Goal: Task Accomplishment & Management: Manage account settings

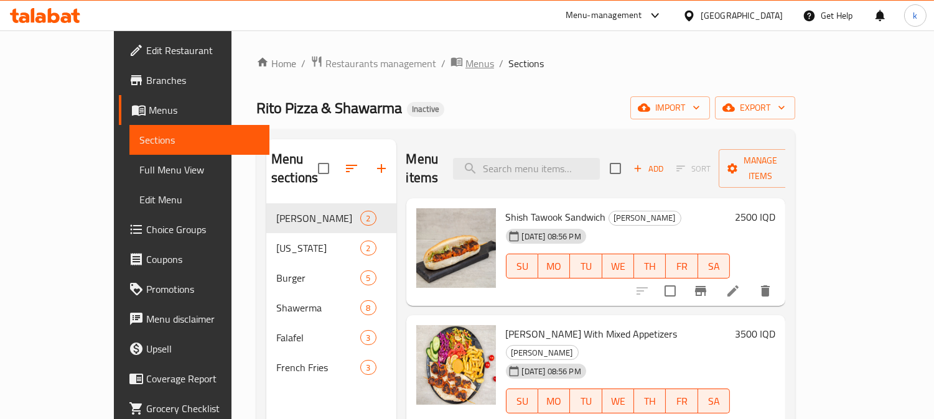
click at [465, 60] on span "Menus" at bounding box center [479, 63] width 29 height 15
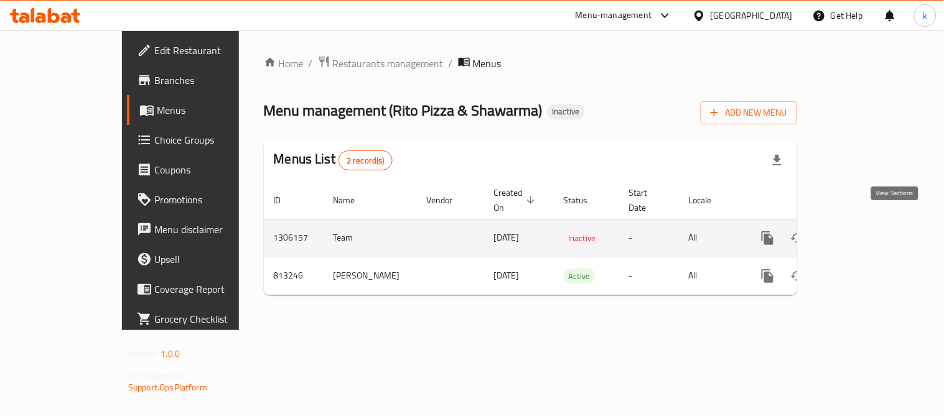
click at [872, 228] on link "enhanced table" at bounding box center [857, 238] width 30 height 30
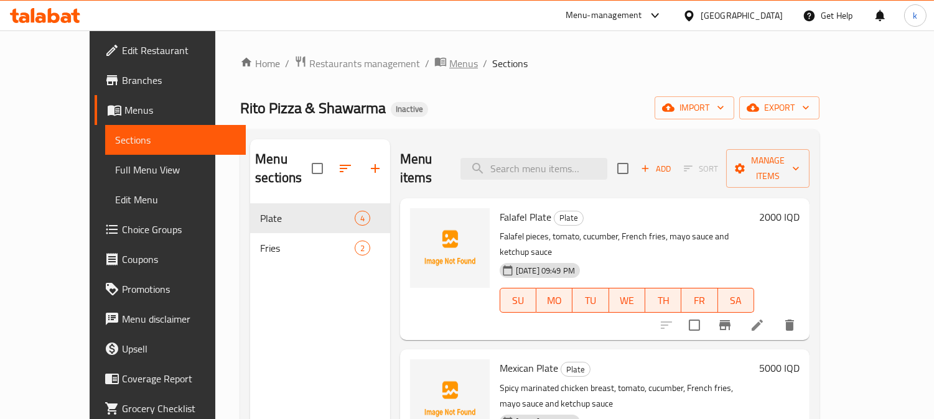
click at [449, 65] on span "Menus" at bounding box center [463, 63] width 29 height 15
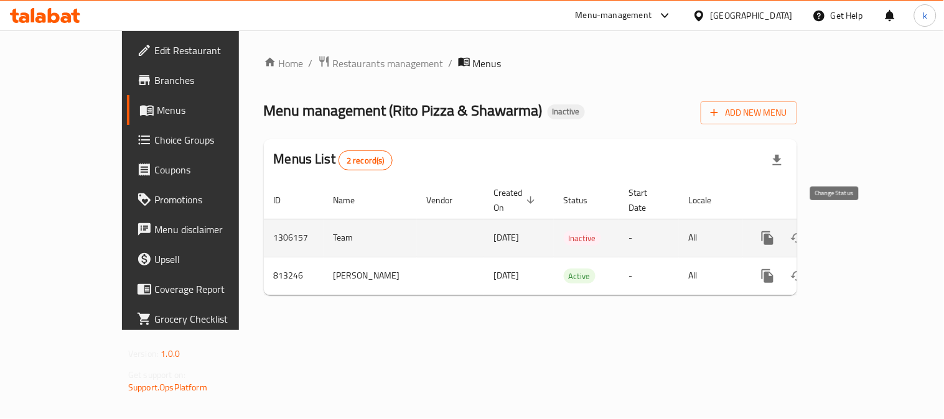
click at [805, 231] on icon "enhanced table" at bounding box center [797, 238] width 15 height 15
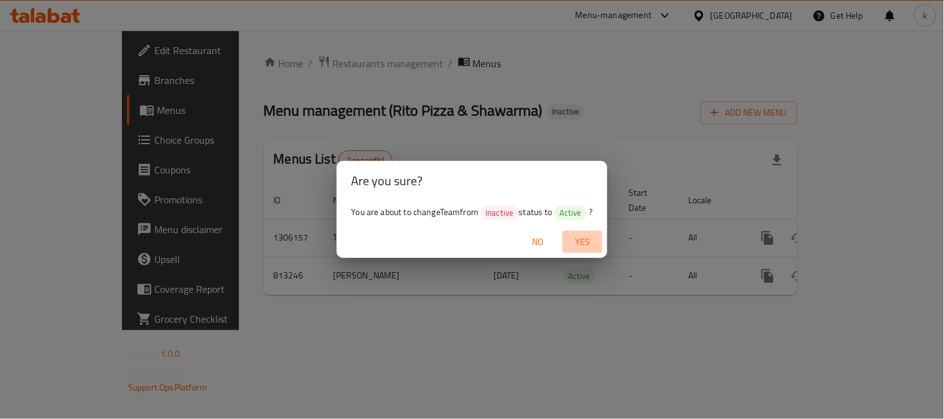
click at [583, 238] on span "Yes" at bounding box center [582, 242] width 30 height 16
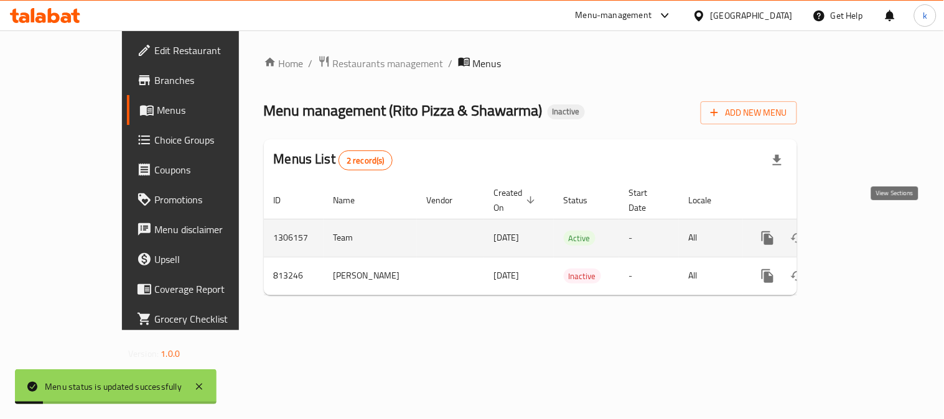
click at [863, 233] on icon "enhanced table" at bounding box center [856, 238] width 11 height 11
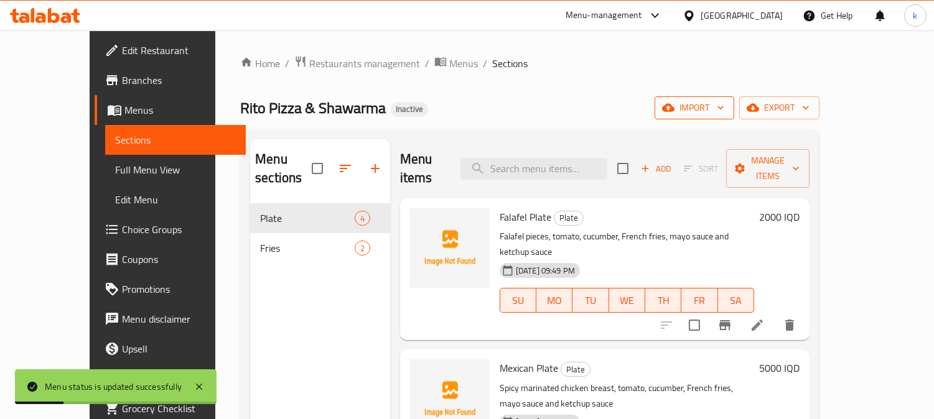
click at [724, 114] on span "import" at bounding box center [694, 108] width 60 height 16
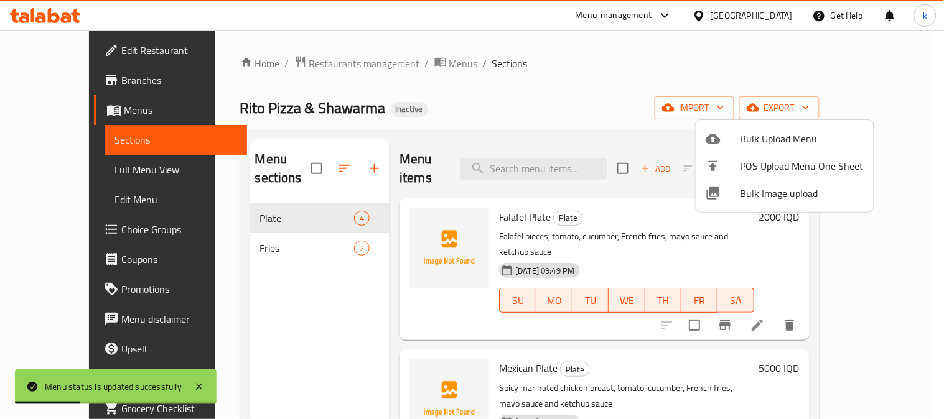
click at [768, 146] on span "Bulk Upload Menu" at bounding box center [801, 138] width 123 height 15
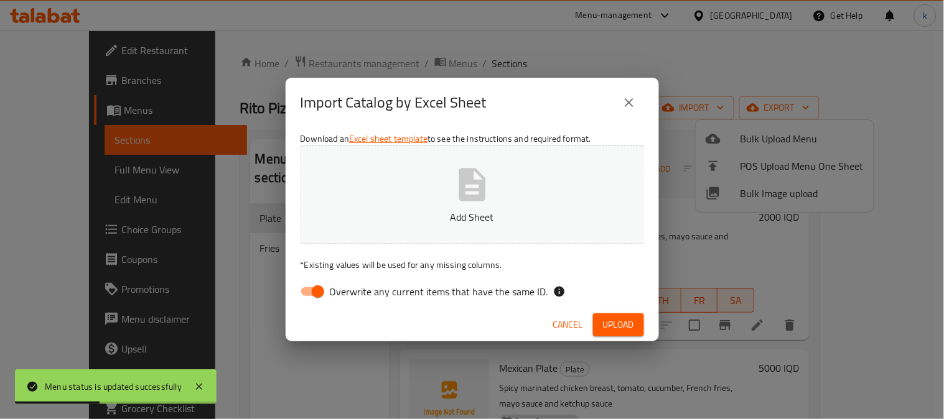
drag, startPoint x: 318, startPoint y: 282, endPoint x: 392, endPoint y: 243, distance: 83.5
click at [326, 281] on input "Overwrite any current items that have the same ID." at bounding box center [317, 292] width 71 height 24
checkbox input "false"
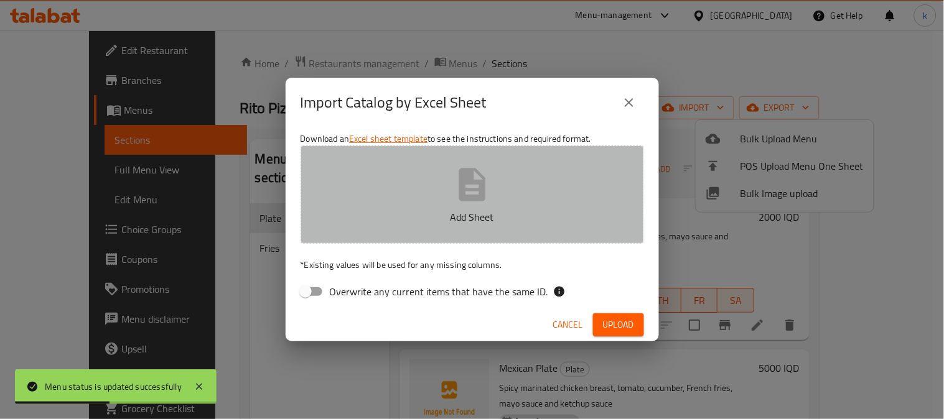
click at [424, 197] on button "Add Sheet" at bounding box center [471, 195] width 343 height 98
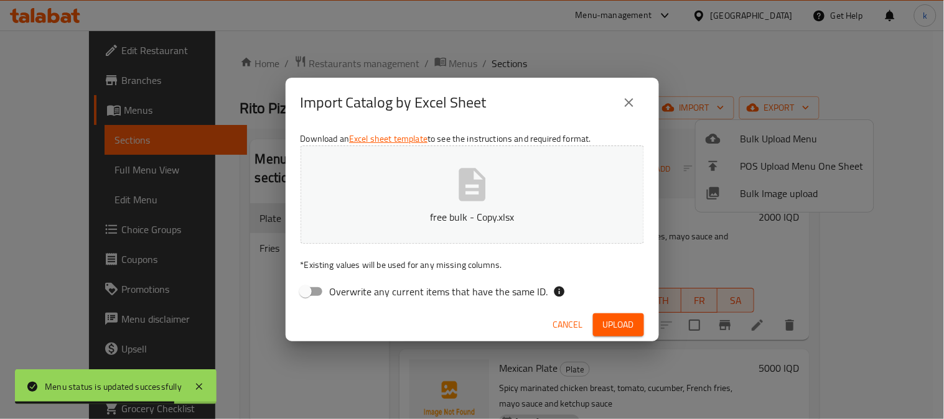
click at [617, 319] on span "Upload" at bounding box center [618, 325] width 31 height 16
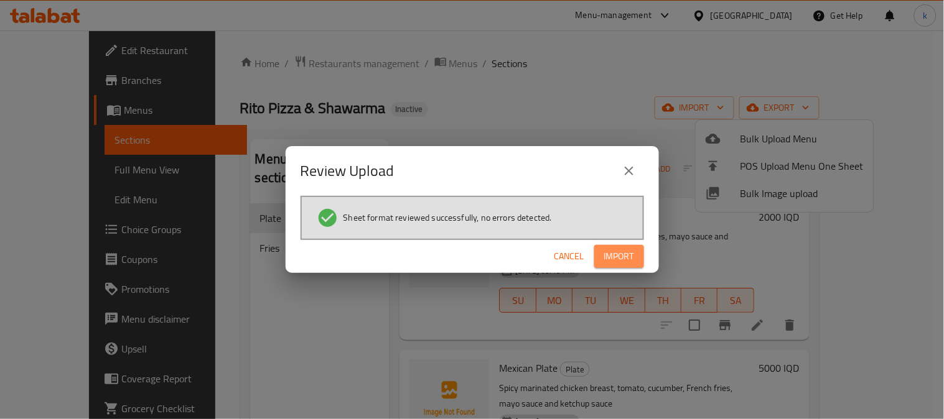
drag, startPoint x: 615, startPoint y: 256, endPoint x: 507, endPoint y: 303, distance: 117.3
click at [616, 256] on span "Import" at bounding box center [619, 257] width 30 height 16
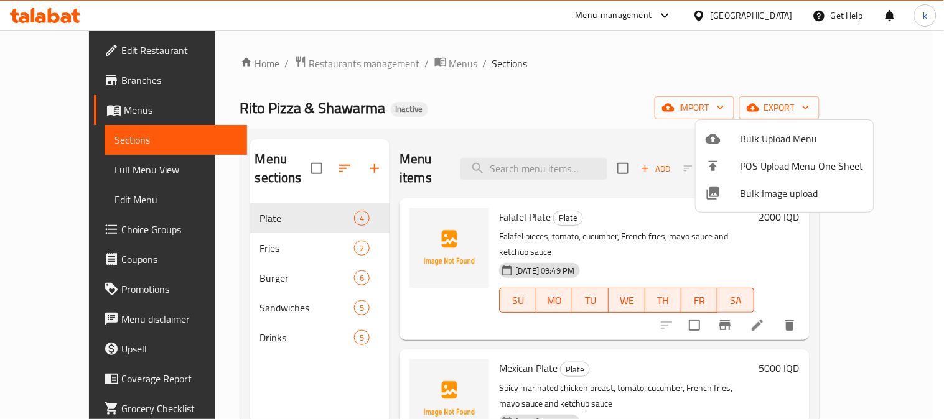
click at [243, 261] on div at bounding box center [472, 209] width 944 height 419
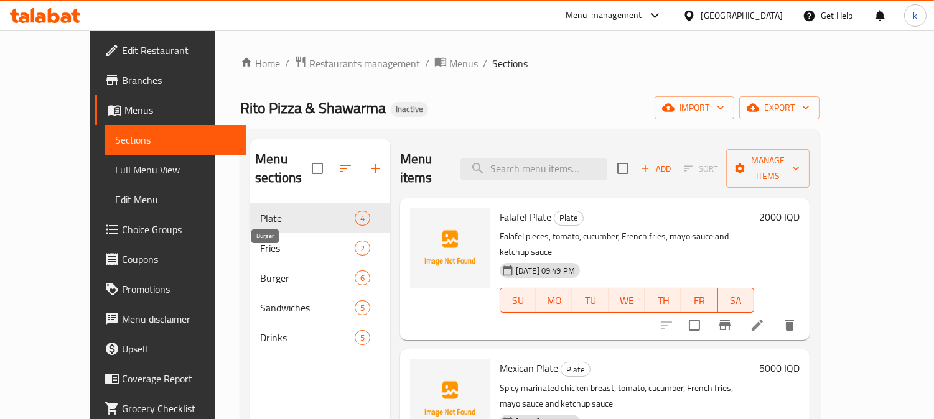
click at [260, 271] on span "Burger" at bounding box center [307, 278] width 95 height 15
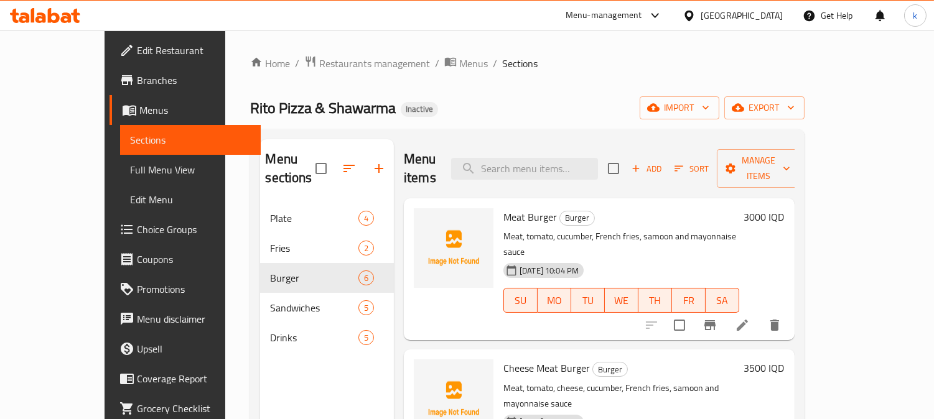
click at [503, 208] on span "Meat Burger" at bounding box center [529, 217] width 53 height 19
copy h6 "Meat Burger"
click at [424, 218] on icon "upload picture" at bounding box center [431, 225] width 15 height 15
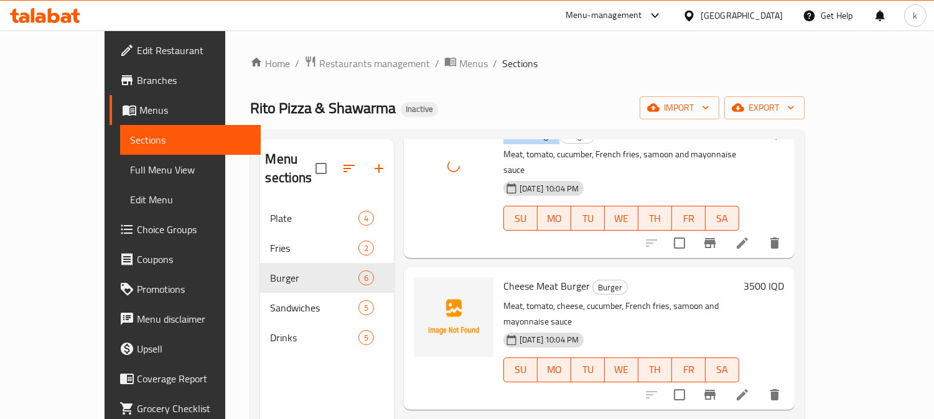
scroll to position [115, 0]
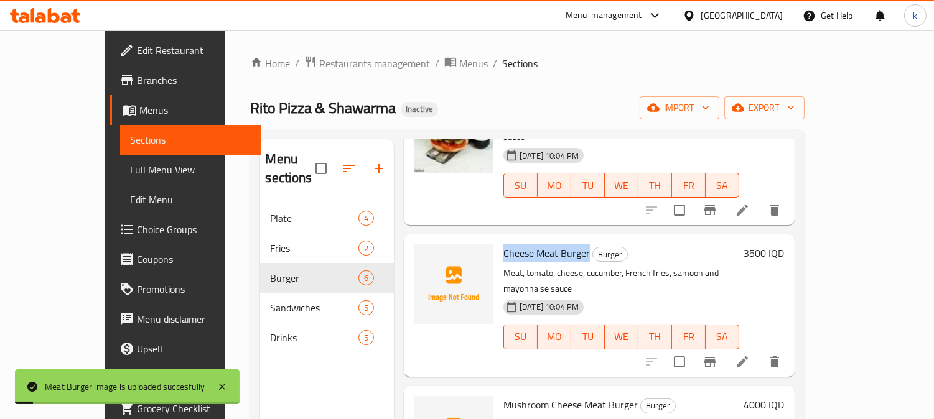
drag, startPoint x: 478, startPoint y: 218, endPoint x: 562, endPoint y: 220, distance: 84.0
click at [562, 244] on h6 "Cheese Meat Burger Burger" at bounding box center [621, 252] width 236 height 17
copy span "Cheese Meat Burger"
click at [419, 254] on span "upload picture" at bounding box center [431, 261] width 25 height 15
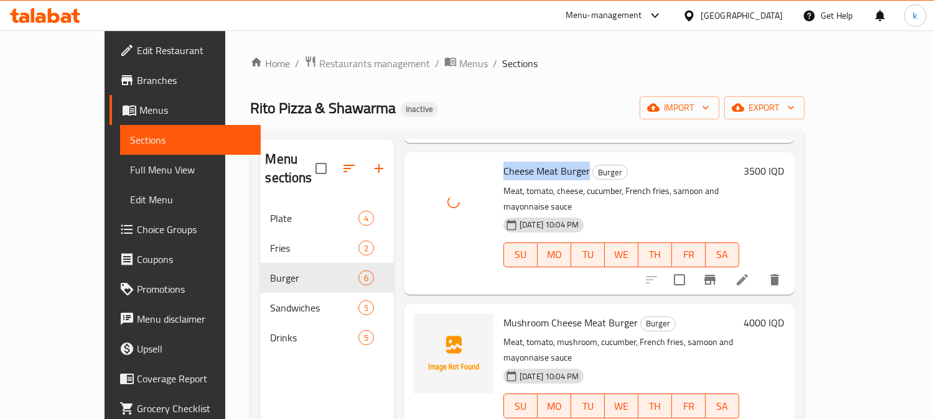
scroll to position [230, 0]
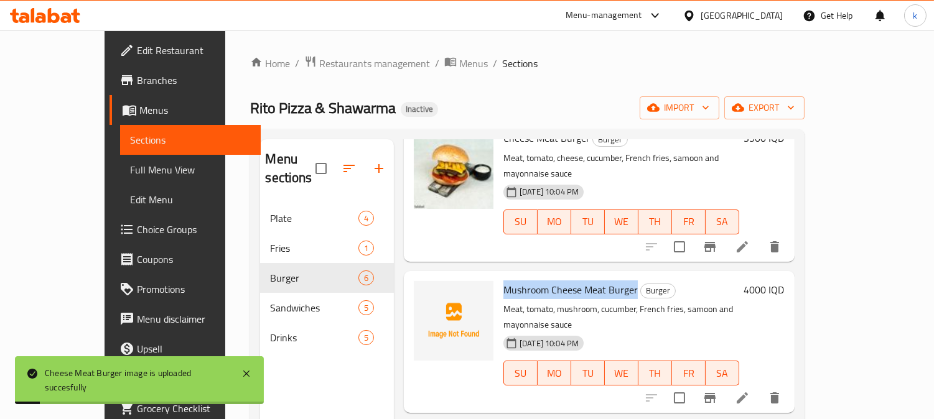
drag, startPoint x: 477, startPoint y: 238, endPoint x: 611, endPoint y: 239, distance: 133.7
click at [611, 281] on h6 "Mushroom Cheese Meat Burger Burger" at bounding box center [621, 289] width 236 height 17
copy span "Mushroom Cheese Meat Burger"
click at [419, 291] on span "upload picture" at bounding box center [431, 298] width 25 height 15
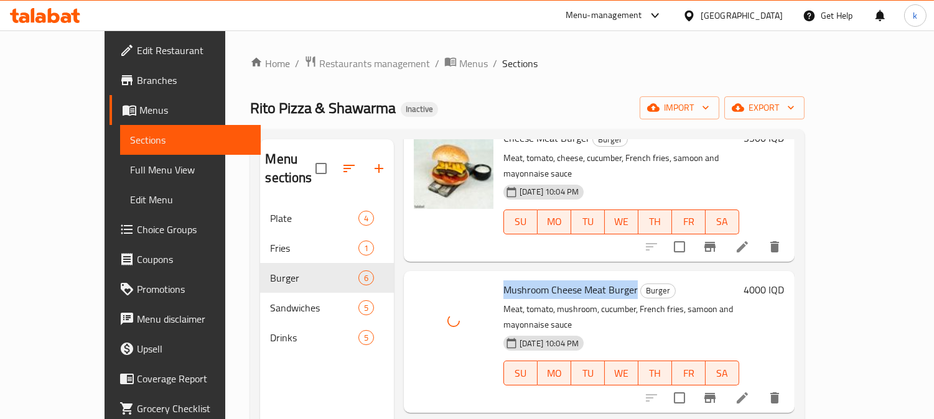
scroll to position [345, 0]
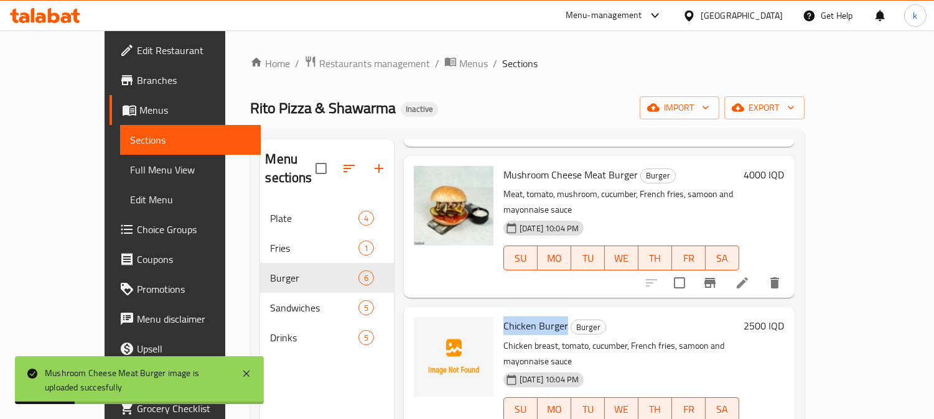
drag, startPoint x: 479, startPoint y: 258, endPoint x: 538, endPoint y: 258, distance: 59.1
click at [538, 317] on span "Chicken Burger" at bounding box center [535, 326] width 65 height 19
copy span "Chicken Burger"
click at [425, 328] on icon "upload picture" at bounding box center [431, 333] width 12 height 11
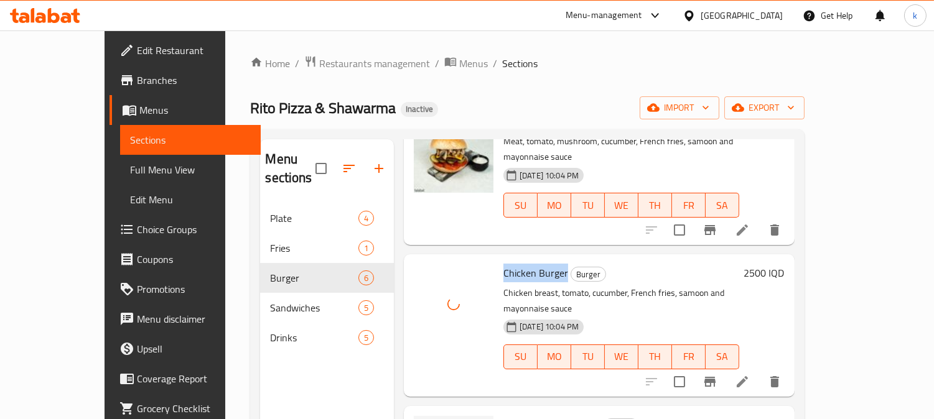
scroll to position [426, 0]
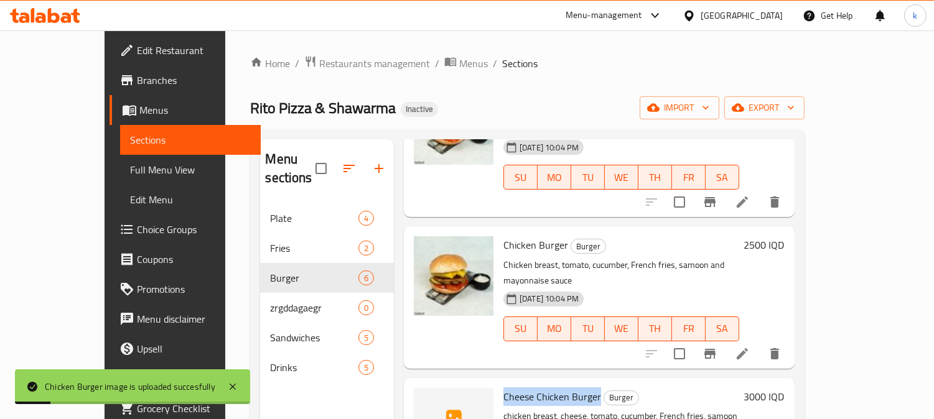
drag, startPoint x: 477, startPoint y: 311, endPoint x: 571, endPoint y: 315, distance: 94.0
click at [571, 387] on span "Cheese Chicken Burger" at bounding box center [552, 396] width 98 height 19
copy span "Cheese Chicken Burger"
click at [425, 399] on icon "upload picture" at bounding box center [431, 404] width 12 height 11
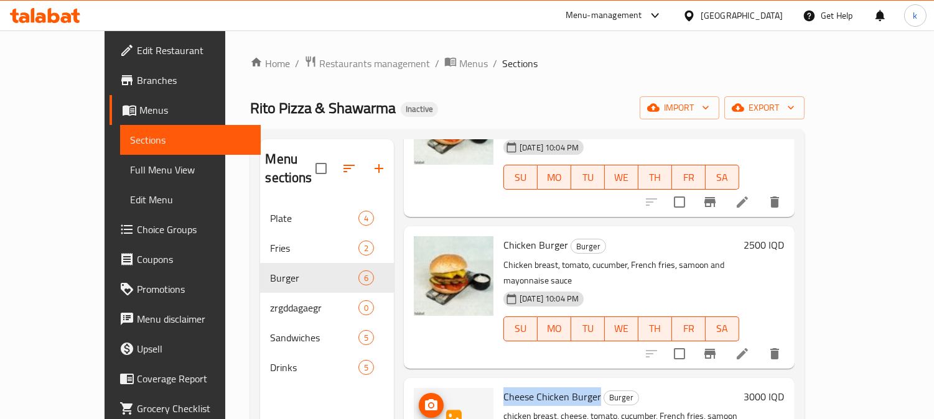
click at [270, 241] on span "Fries" at bounding box center [314, 248] width 88 height 15
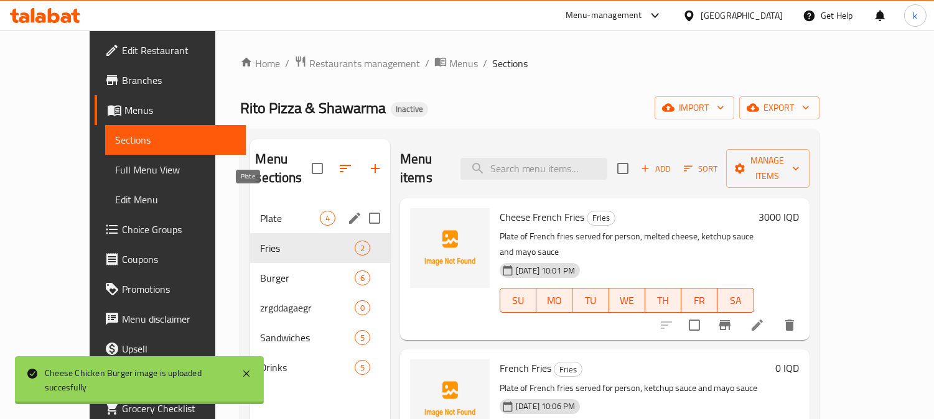
click at [260, 211] on span "Plate" at bounding box center [289, 218] width 59 height 15
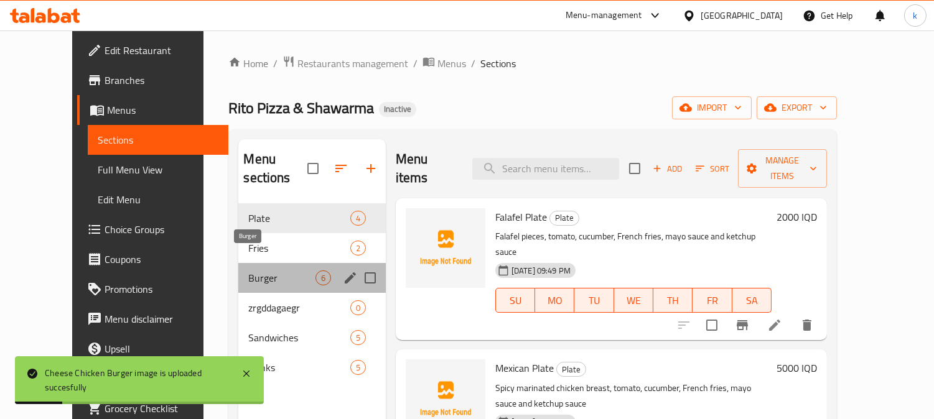
click at [252, 271] on span "Burger" at bounding box center [281, 278] width 67 height 15
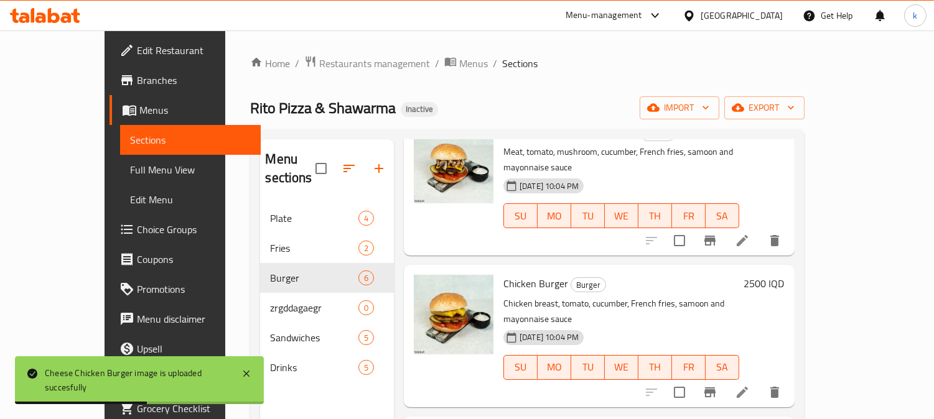
scroll to position [426, 0]
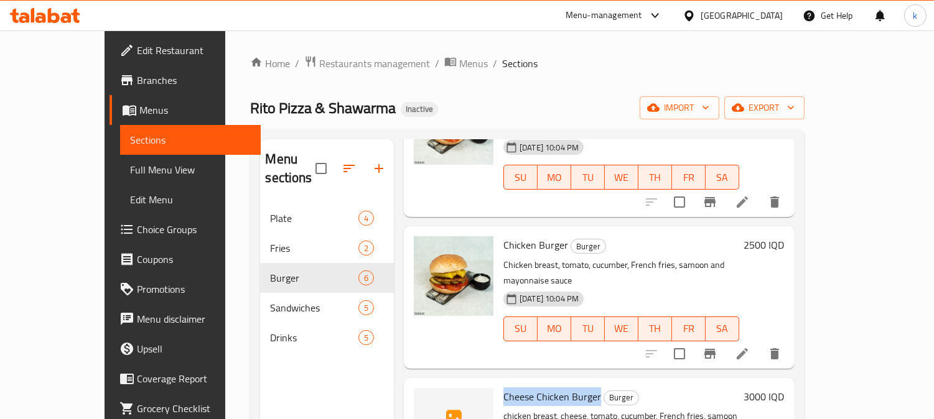
drag, startPoint x: 473, startPoint y: 314, endPoint x: 572, endPoint y: 318, distance: 99.0
click at [425, 399] on icon "upload picture" at bounding box center [431, 404] width 12 height 11
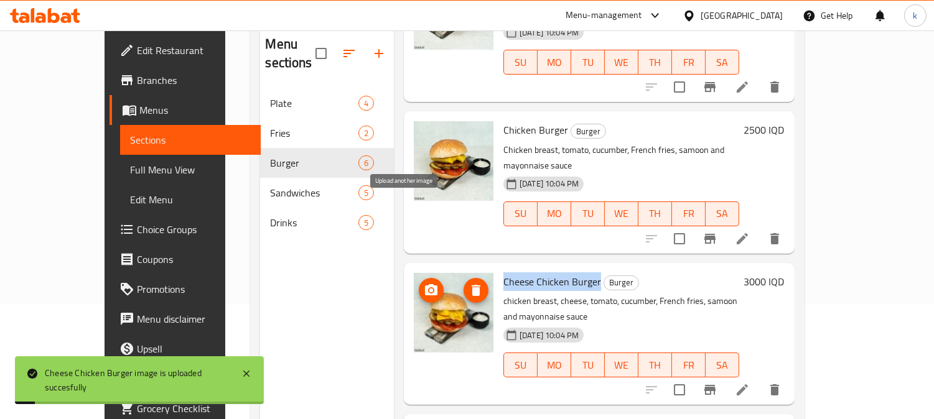
click at [425, 284] on icon "upload picture" at bounding box center [431, 289] width 12 height 11
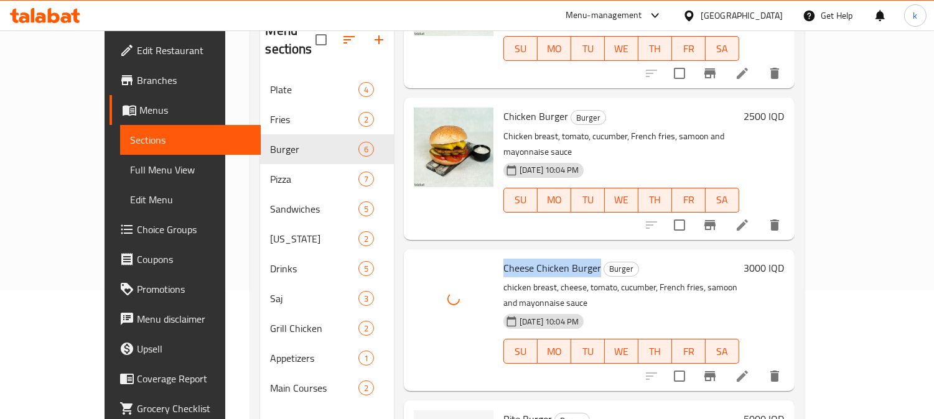
scroll to position [174, 0]
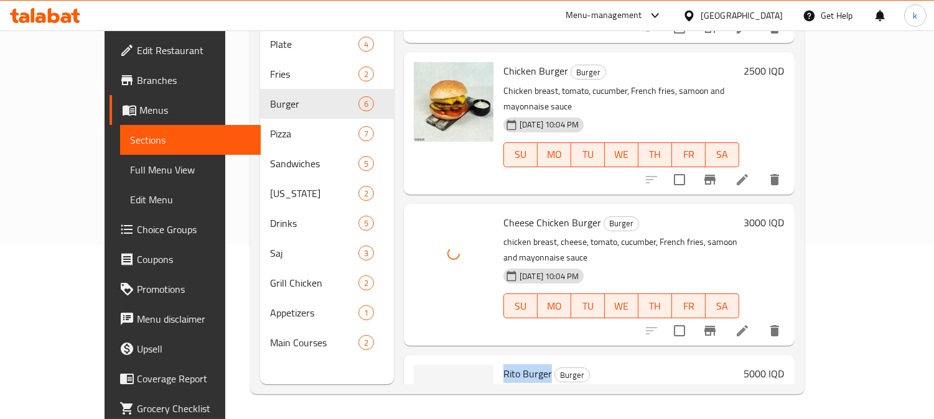
drag, startPoint x: 476, startPoint y: 276, endPoint x: 523, endPoint y: 277, distance: 46.7
click at [523, 364] on span "[PERSON_NAME]" at bounding box center [527, 373] width 49 height 19
copy span "[PERSON_NAME]"
click at [425, 376] on icon "upload picture" at bounding box center [431, 381] width 12 height 11
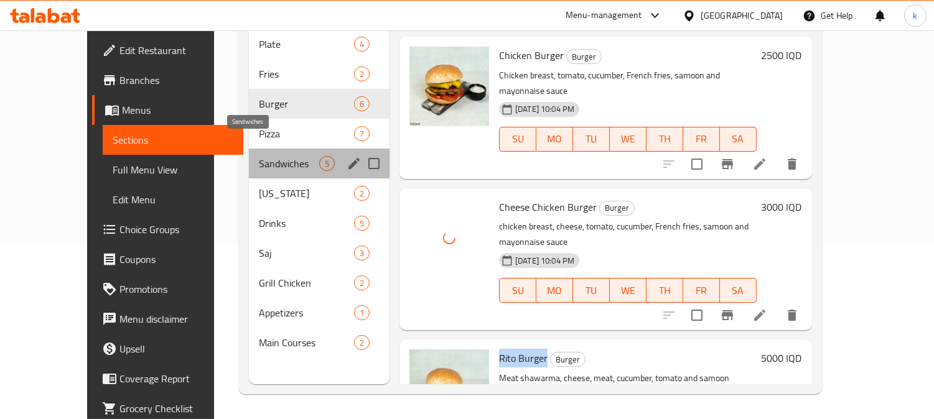
click at [275, 156] on span "Sandwiches" at bounding box center [289, 163] width 60 height 15
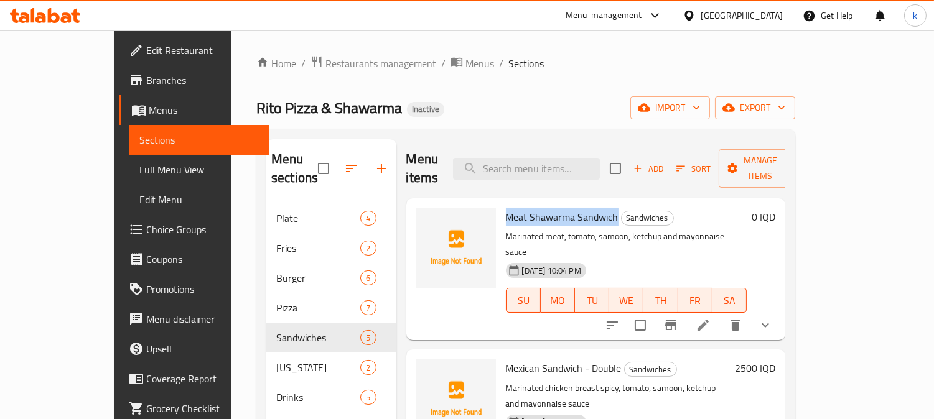
drag, startPoint x: 476, startPoint y: 198, endPoint x: 587, endPoint y: 200, distance: 110.1
click at [587, 208] on span "Meat Shawarma Sandwich" at bounding box center [562, 217] width 113 height 19
click at [434, 226] on icon "upload picture" at bounding box center [434, 226] width 0 height 0
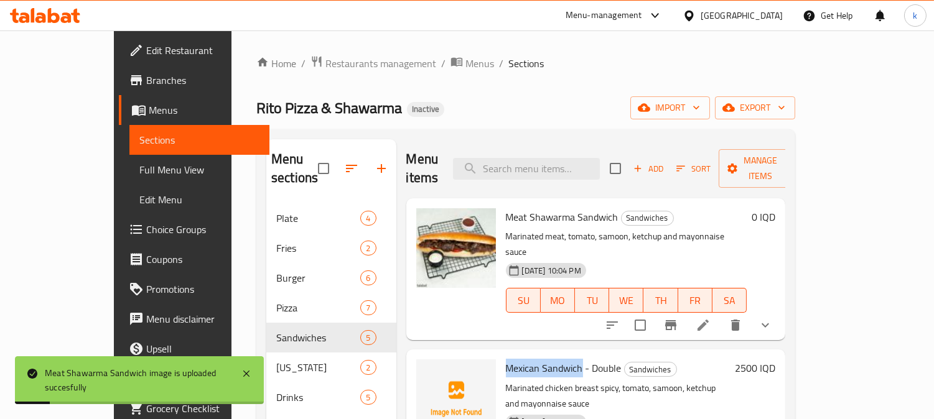
drag, startPoint x: 478, startPoint y: 333, endPoint x: 549, endPoint y: 327, distance: 71.9
click at [549, 359] on span "Mexican Sandwich - Double" at bounding box center [564, 368] width 116 height 19
copy span "Mexican Sandwic"
click at [426, 369] on icon "upload picture" at bounding box center [433, 376] width 15 height 15
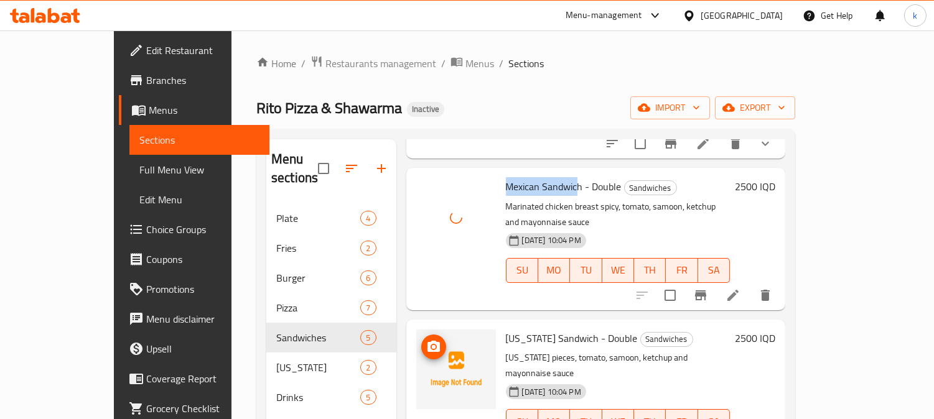
scroll to position [230, 0]
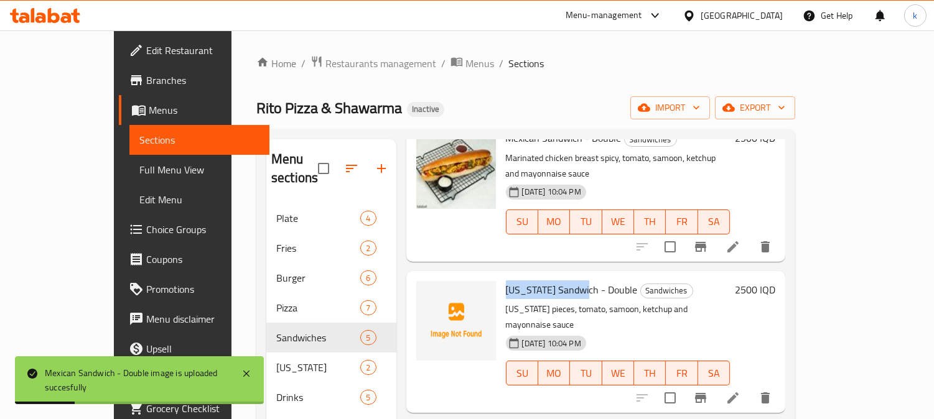
drag, startPoint x: 477, startPoint y: 245, endPoint x: 555, endPoint y: 245, distance: 78.4
click at [555, 281] on span "[US_STATE] Sandwich - Double" at bounding box center [572, 290] width 132 height 19
copy span "Kentucky Sandwich"
click at [421, 291] on span "upload picture" at bounding box center [433, 298] width 25 height 15
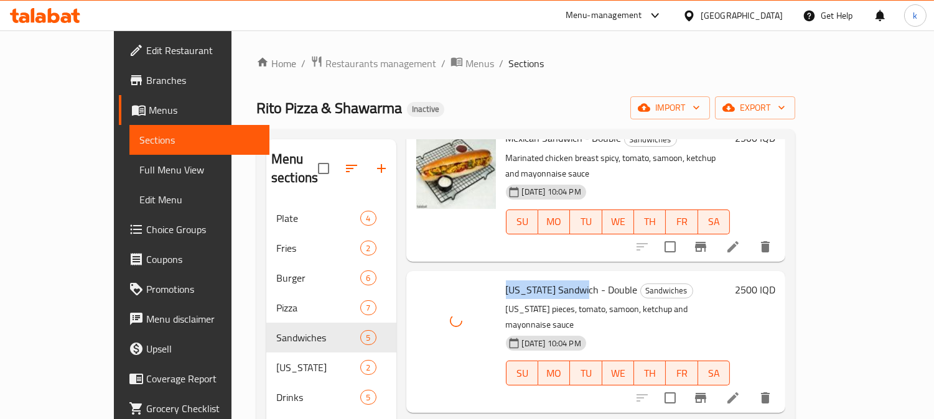
scroll to position [290, 0]
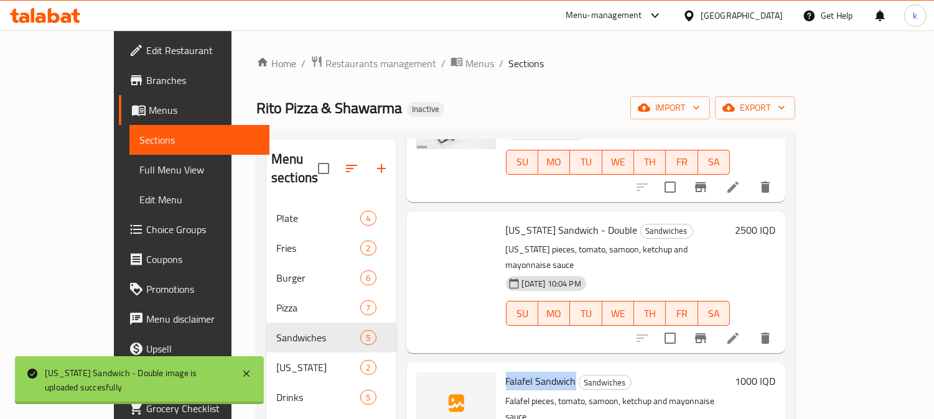
drag, startPoint x: 474, startPoint y: 314, endPoint x: 545, endPoint y: 317, distance: 71.6
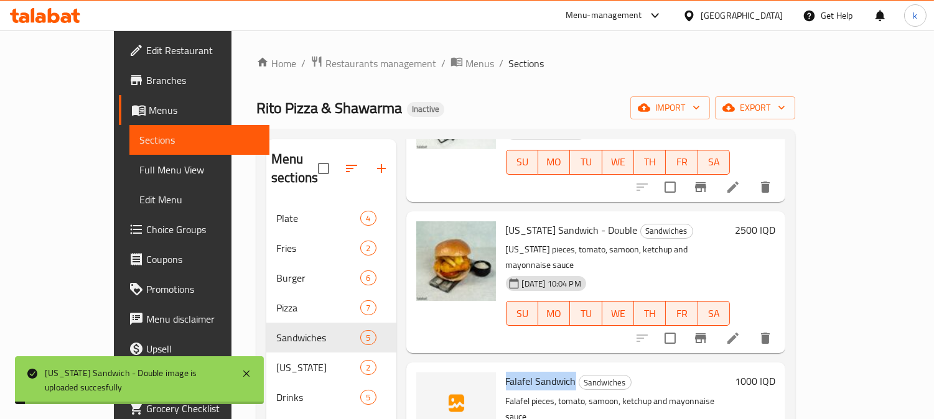
copy span "Falafel Sandwich"
click at [427, 384] on icon "upload picture" at bounding box center [433, 389] width 12 height 11
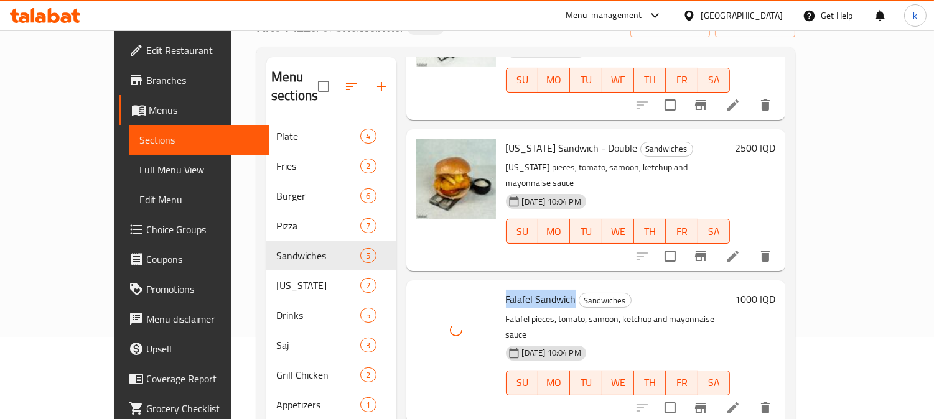
scroll to position [115, 0]
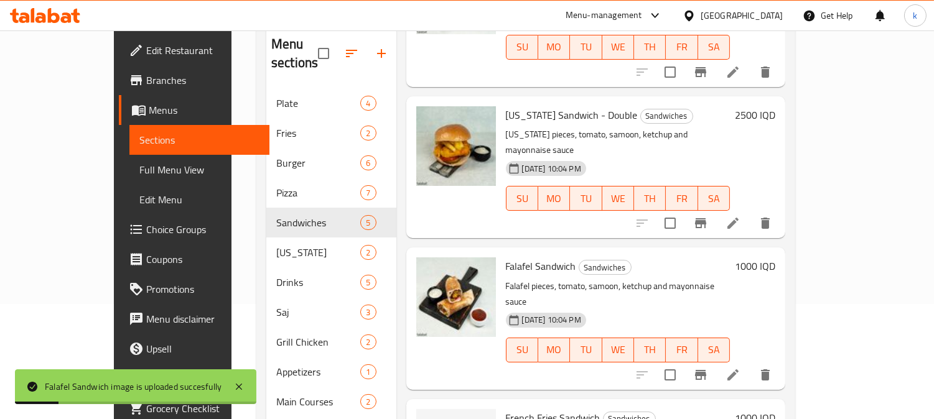
drag, startPoint x: 476, startPoint y: 335, endPoint x: 568, endPoint y: 334, distance: 92.1
copy span "French Fries Sandwich"
click at [427, 419] on icon "upload picture" at bounding box center [433, 425] width 12 height 11
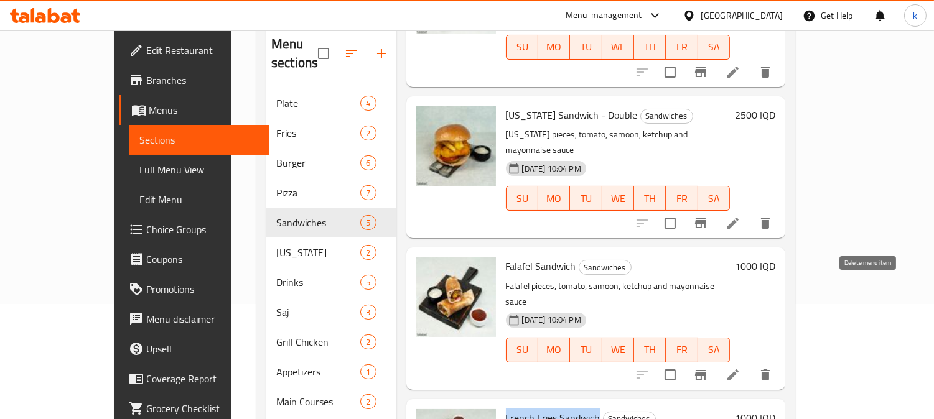
click at [773, 368] on icon "delete" at bounding box center [765, 375] width 15 height 15
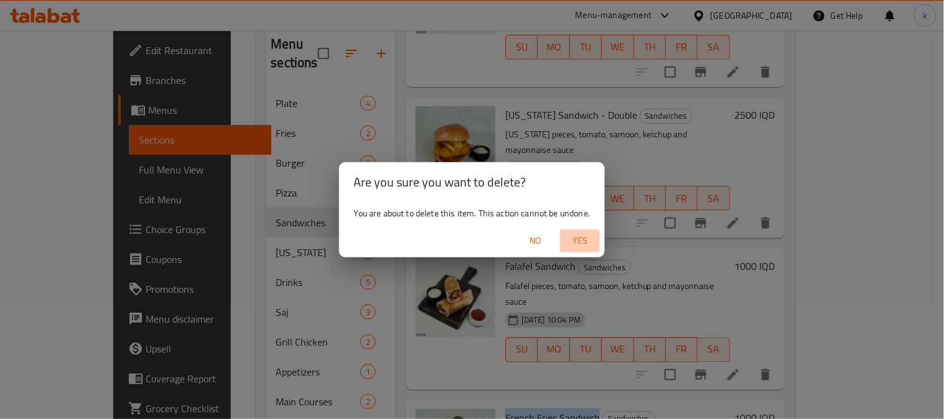
click at [583, 234] on span "Yes" at bounding box center [580, 241] width 30 height 16
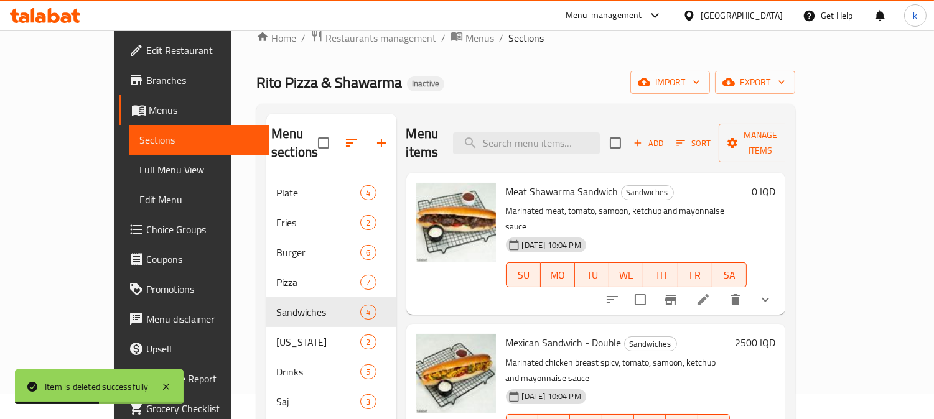
scroll to position [0, 0]
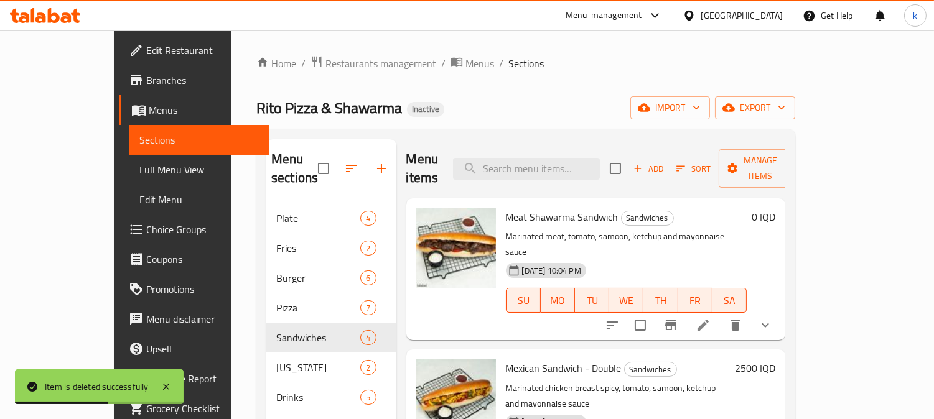
click at [665, 162] on span "Add" at bounding box center [648, 169] width 34 height 14
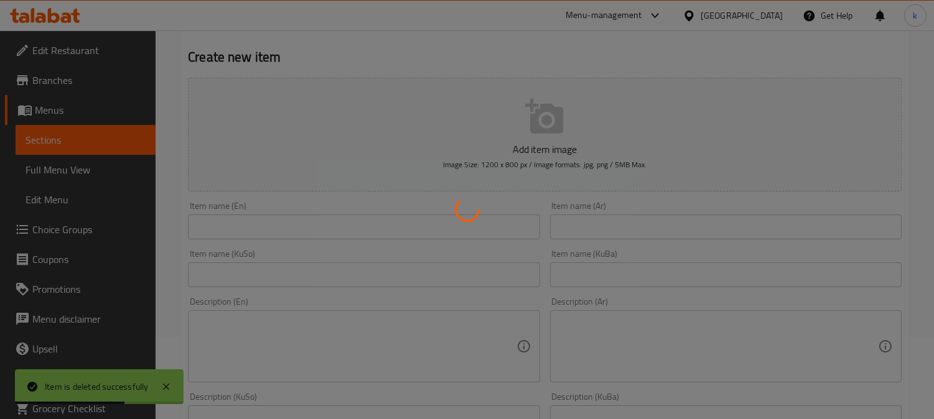
scroll to position [115, 0]
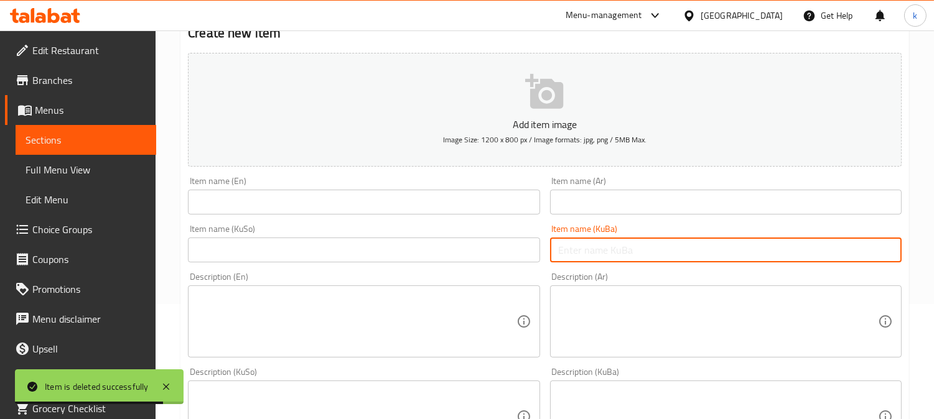
drag, startPoint x: 600, startPoint y: 246, endPoint x: 513, endPoint y: 247, distance: 87.1
click at [600, 246] on input "text" at bounding box center [725, 250] width 351 height 25
paste input "سەندویچی فەلافل"
type input "سەندویچی فەلافل"
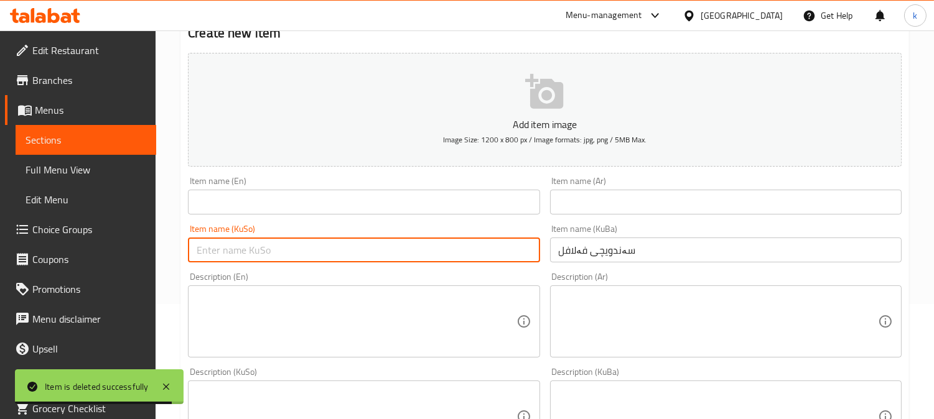
drag, startPoint x: 465, startPoint y: 247, endPoint x: 610, endPoint y: 215, distance: 147.9
click at [465, 247] on input "text" at bounding box center [363, 250] width 351 height 25
paste input "سەندویچی فەلافل"
type input "سەندویچی فەلافل"
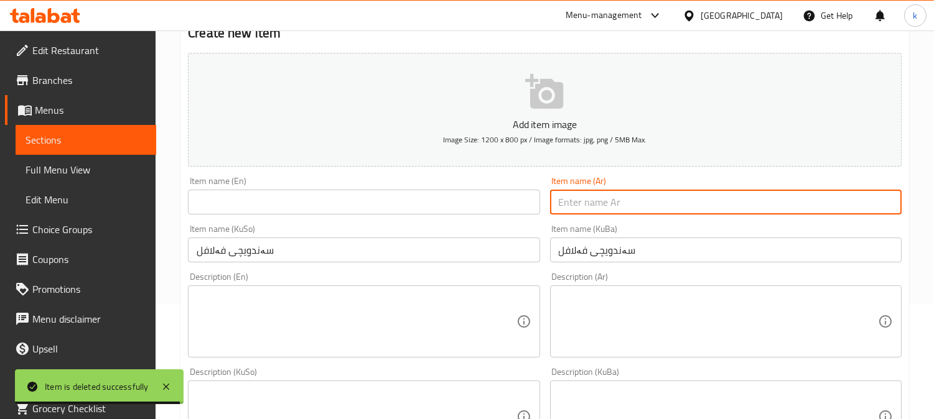
click at [626, 201] on input "text" at bounding box center [725, 202] width 351 height 25
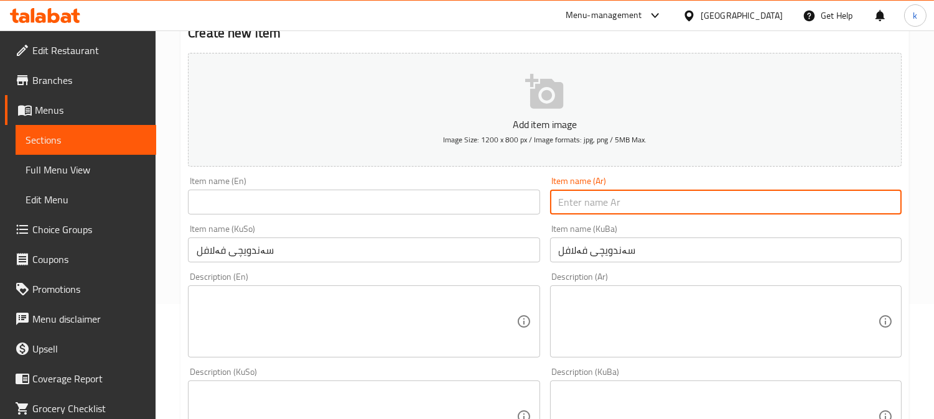
paste input "سندويتش فلافل"
type input "سندويتش فلافل"
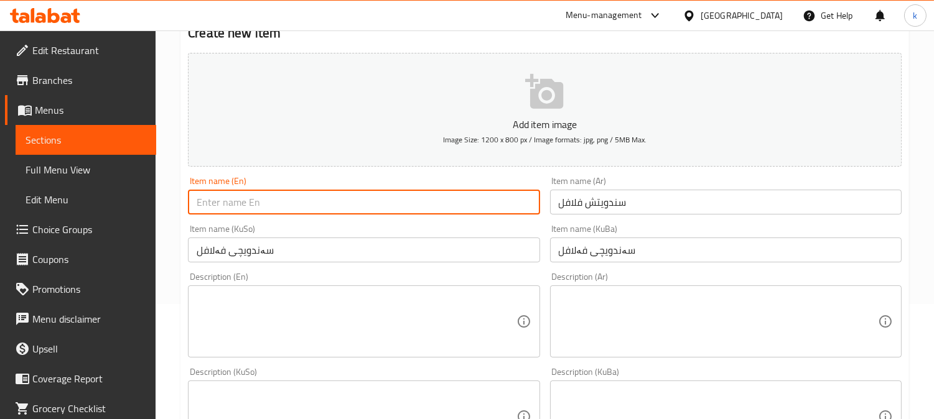
click at [287, 207] on input "text" at bounding box center [363, 202] width 351 height 25
paste input "Falafel Sandwich"
type input "Falafel Sandwich"
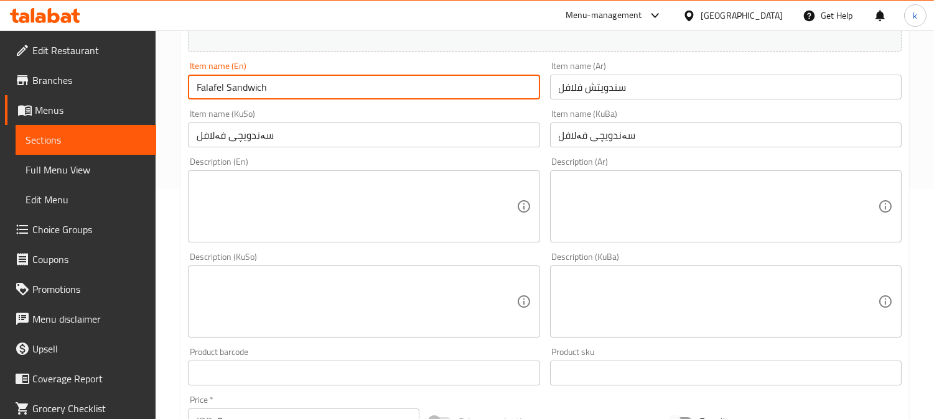
click at [636, 300] on textarea at bounding box center [718, 301] width 319 height 59
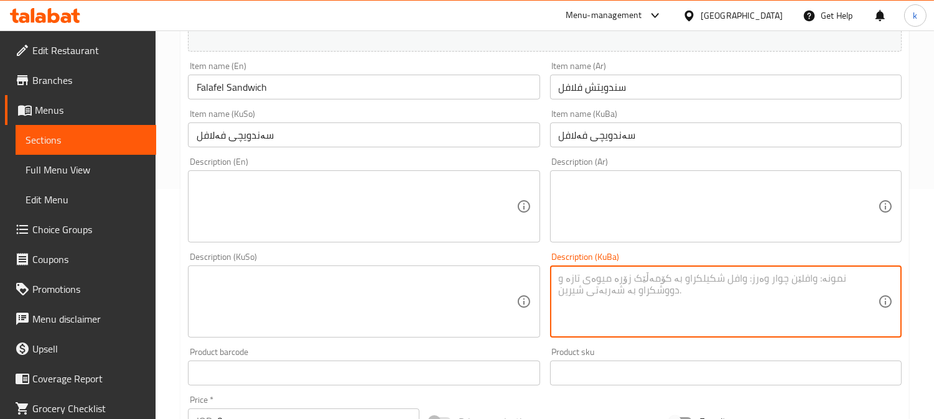
paste textarea "پارچە فەلافل، تەماتە، سەموون، کەچەپ و سۆسی مایۆنیز"
type textarea "پارچە فەلافل، تەماتە، سەموون، کەچەپ و سۆسی مایۆنیز"
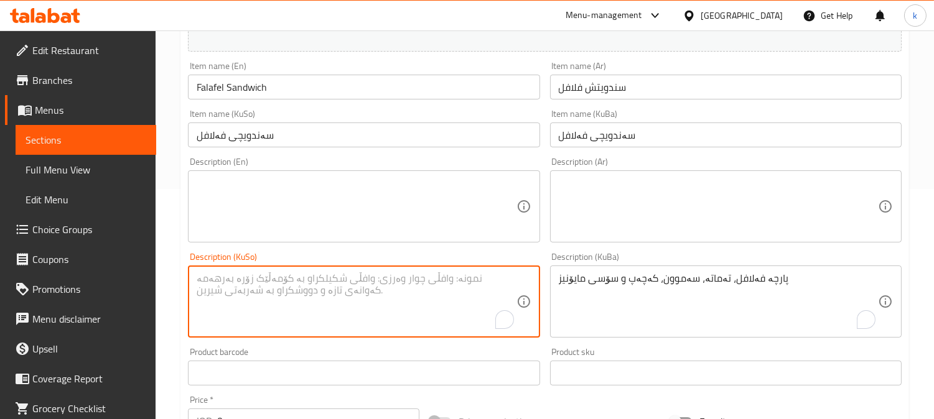
click at [421, 300] on textarea "To enrich screen reader interactions, please activate Accessibility in Grammarl…" at bounding box center [356, 301] width 319 height 59
paste textarea "پارچە فەلافل، تەماتە، سەموون، کەچەپ و سۆسی مایۆنیز"
type textarea "پارچە فەلافل، تەماتە، سەموون، کەچەپ و سۆسی مایۆنیز"
click at [635, 218] on textarea at bounding box center [718, 206] width 319 height 59
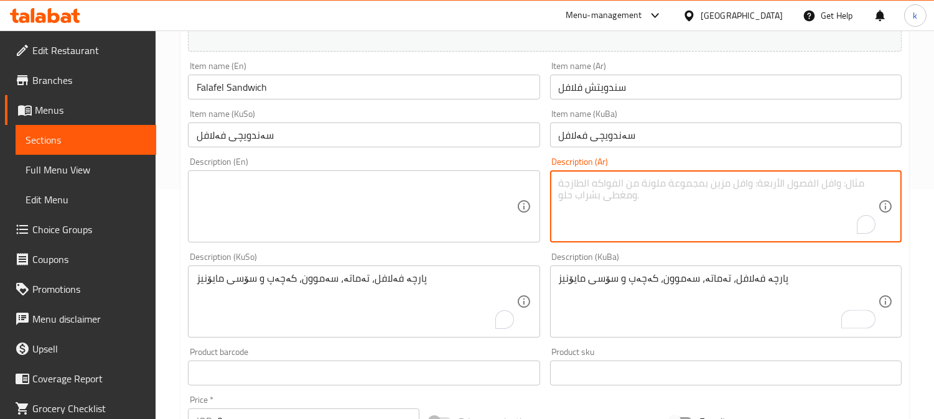
paste textarea "قطع فلافل، طماطم، صمون، كاتشب وصلصة مايونيز"
type textarea "قطع فلافل، طماطم، صمون، كاتشب وصلصة مايونيز"
click at [323, 194] on textarea at bounding box center [356, 206] width 319 height 59
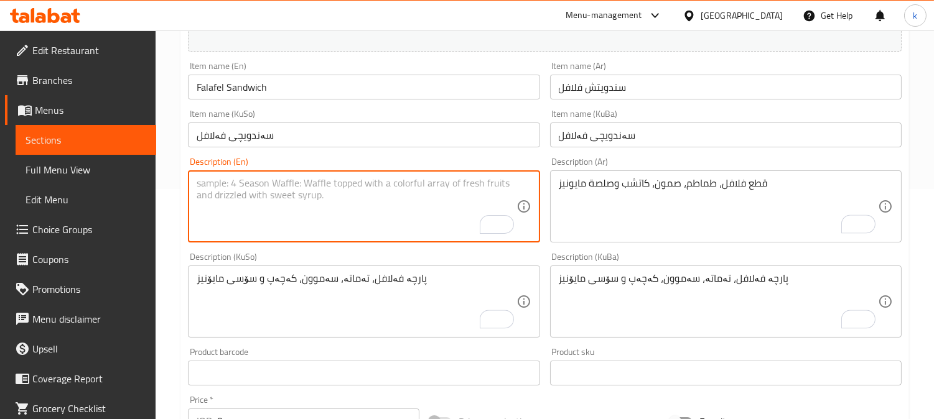
paste textarea "Falafel pieces, tomato, samoon, ketchup and mayonnaise sauce"
type textarea "Falafel pieces, tomato, samoon, ketchup and mayonnaise sauce"
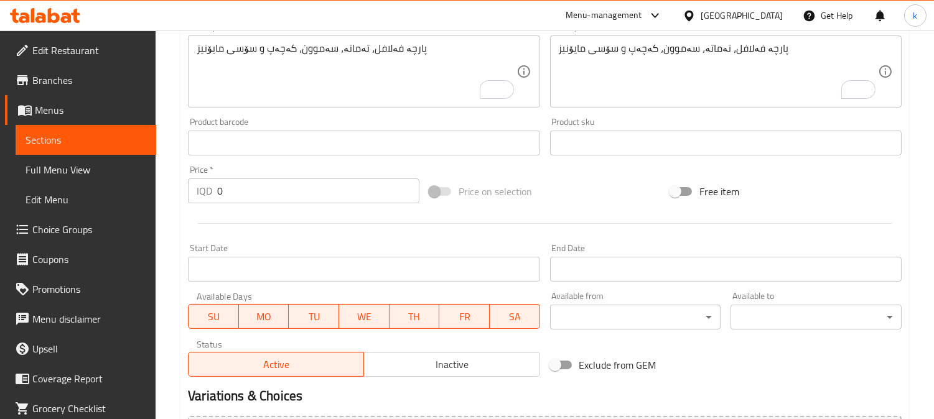
scroll to position [461, 0]
drag, startPoint x: 201, startPoint y: 183, endPoint x: 127, endPoint y: 181, distance: 74.1
click at [127, 181] on div "Edit Restaurant Branches Menus Sections Full Menu View Edit Menu Choice Groups …" at bounding box center [467, 60] width 934 height 981
paste input "100"
type input "1000"
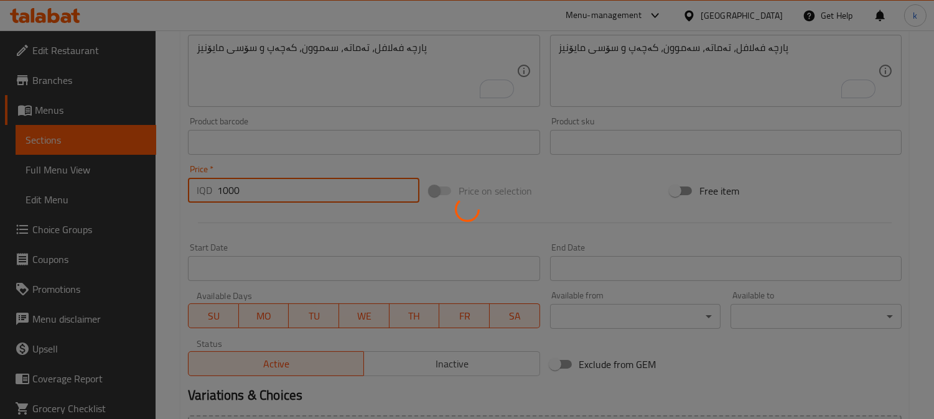
type input "0"
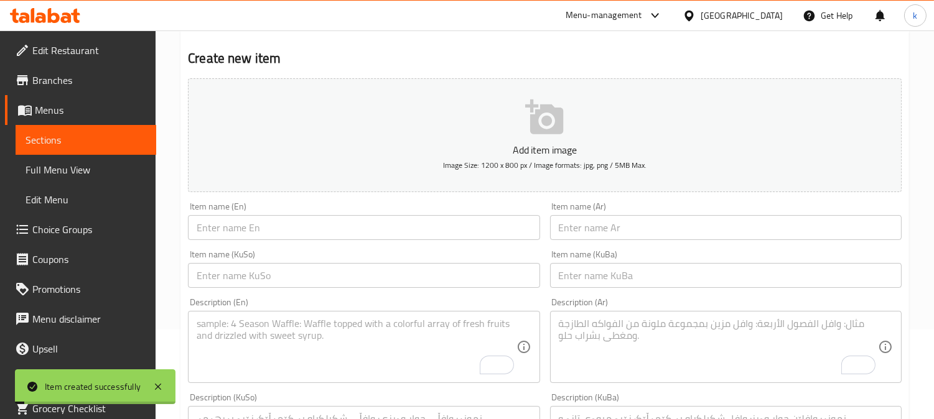
scroll to position [0, 0]
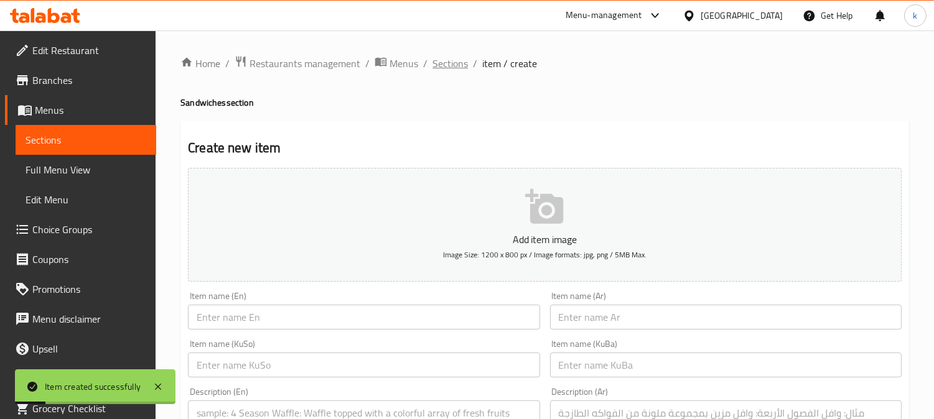
click at [458, 62] on span "Sections" at bounding box center [449, 63] width 35 height 15
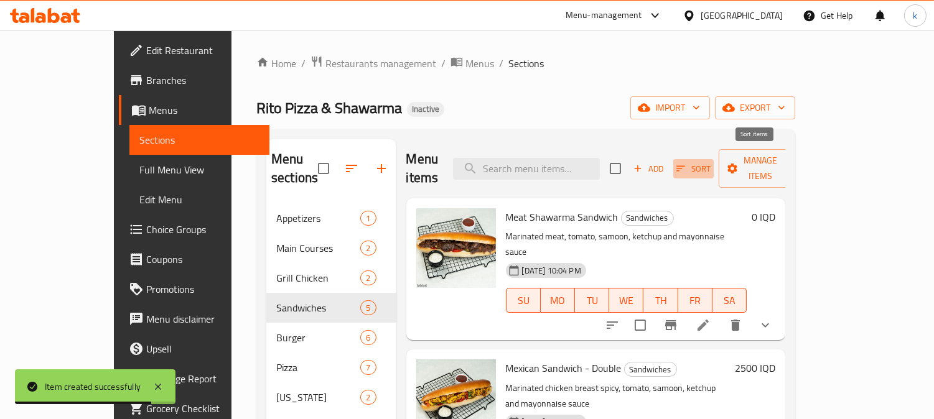
click at [713, 159] on button "Sort" at bounding box center [693, 168] width 40 height 19
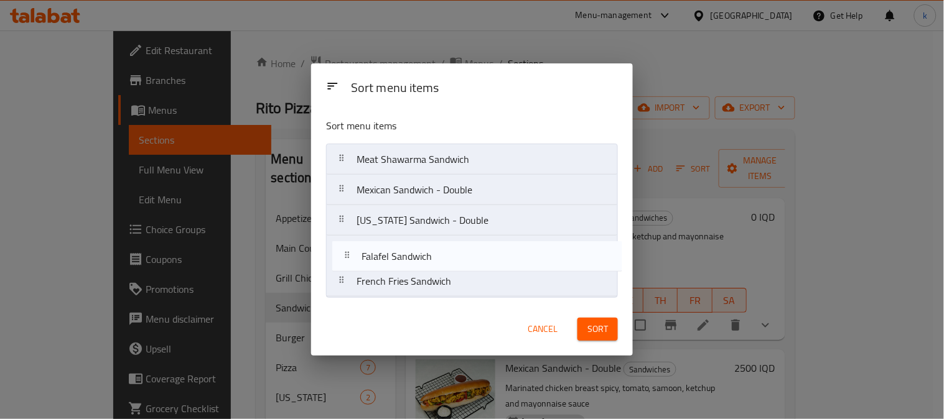
drag, startPoint x: 347, startPoint y: 289, endPoint x: 351, endPoint y: 257, distance: 32.0
click at [351, 257] on nav "Meat Shawarma Sandwich Mexican Sandwich - Double Kentucky Sandwich - Double Fre…" at bounding box center [472, 221] width 292 height 154
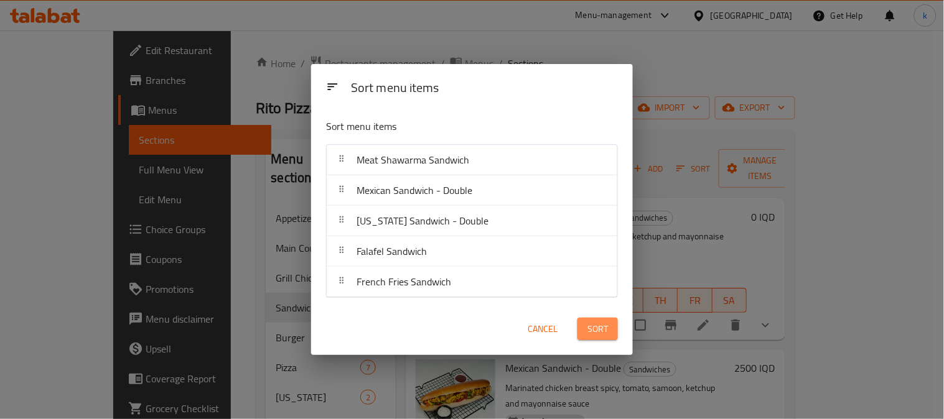
click at [595, 324] on span "Sort" at bounding box center [597, 330] width 21 height 16
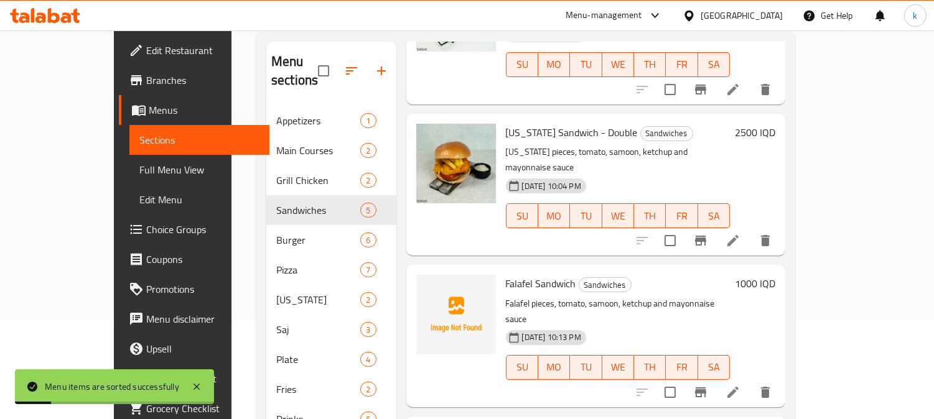
scroll to position [174, 0]
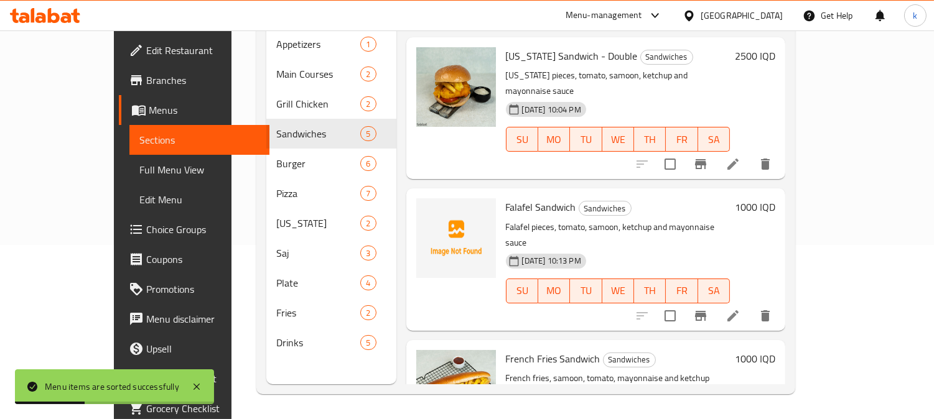
click at [524, 198] on span "Falafel Sandwich" at bounding box center [541, 207] width 70 height 19
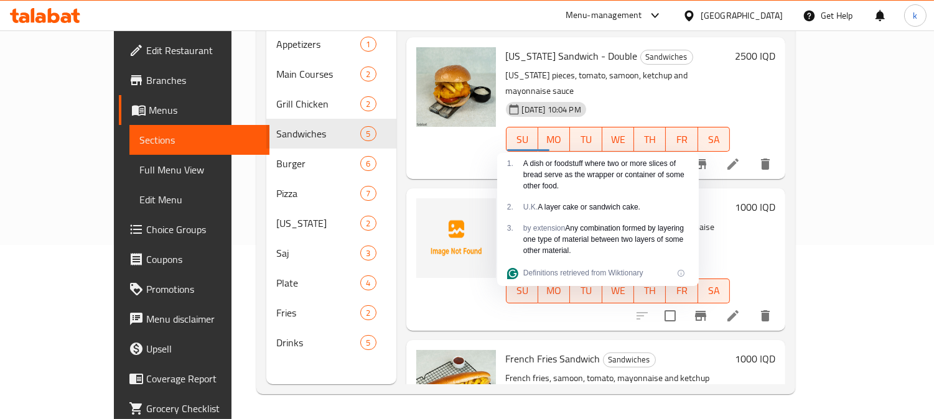
click at [730, 188] on div "Falafel Sandwich Sandwiches Falafel pieces, tomato, samoon, ketchup and mayonna…" at bounding box center [595, 259] width 379 height 142
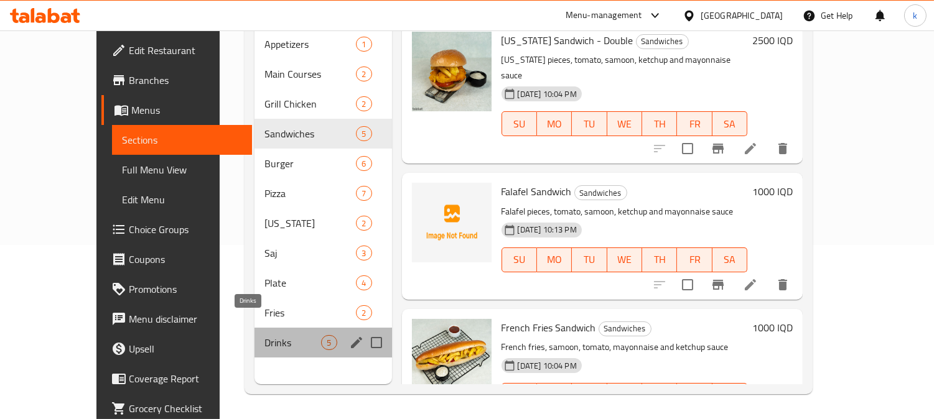
click at [274, 335] on span "Drinks" at bounding box center [292, 342] width 57 height 15
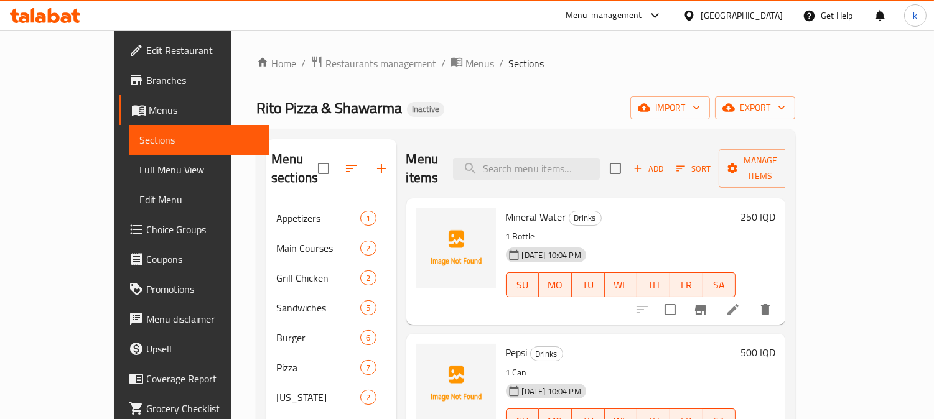
click at [522, 208] on span "Mineral Water" at bounding box center [536, 217] width 60 height 19
click at [421, 218] on span "upload picture" at bounding box center [433, 225] width 25 height 15
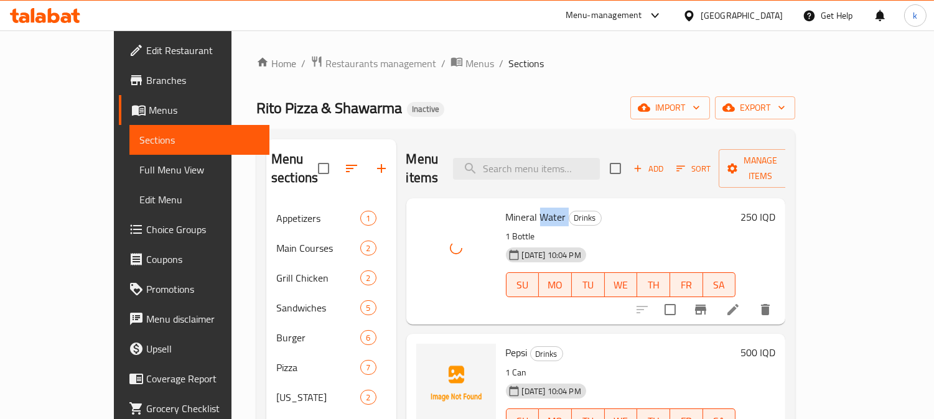
scroll to position [115, 0]
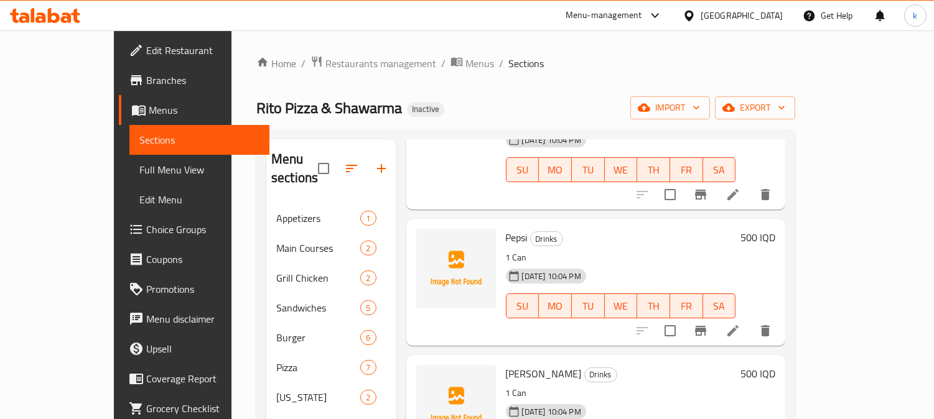
click at [506, 228] on span "Pepsi" at bounding box center [517, 237] width 22 height 19
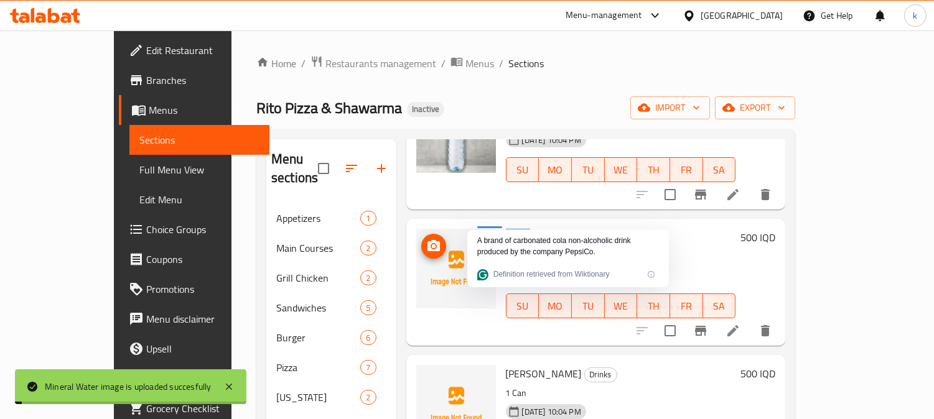
click at [427, 240] on icon "upload picture" at bounding box center [433, 245] width 12 height 11
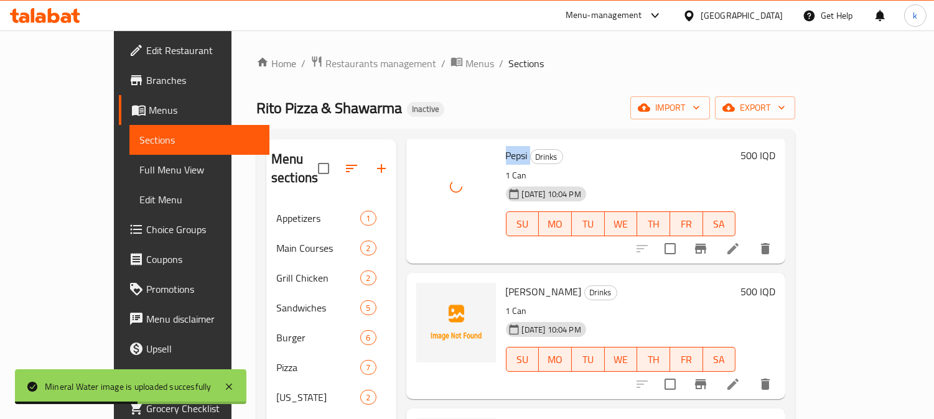
scroll to position [230, 0]
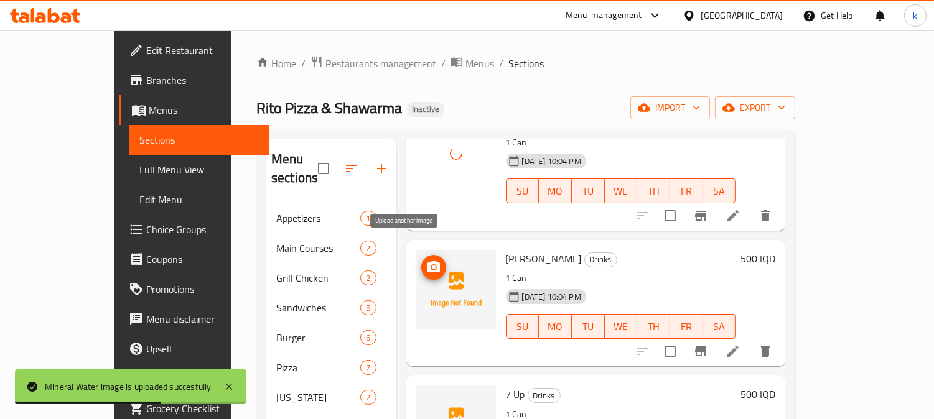
click at [427, 261] on icon "upload picture" at bounding box center [433, 266] width 12 height 11
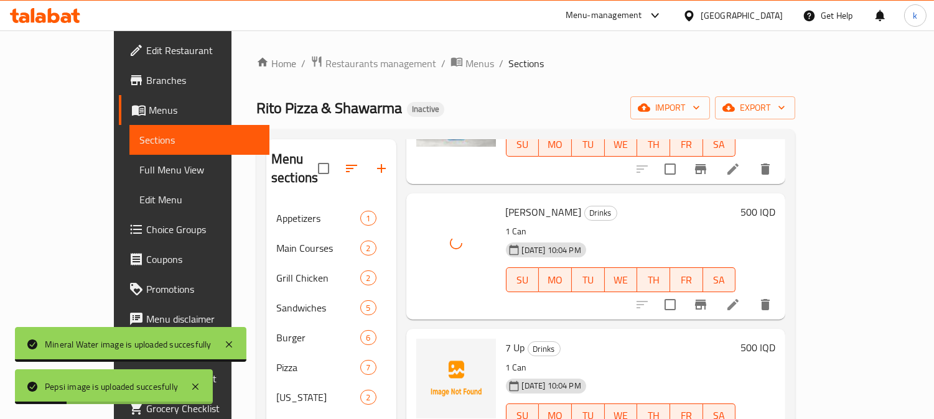
scroll to position [290, 0]
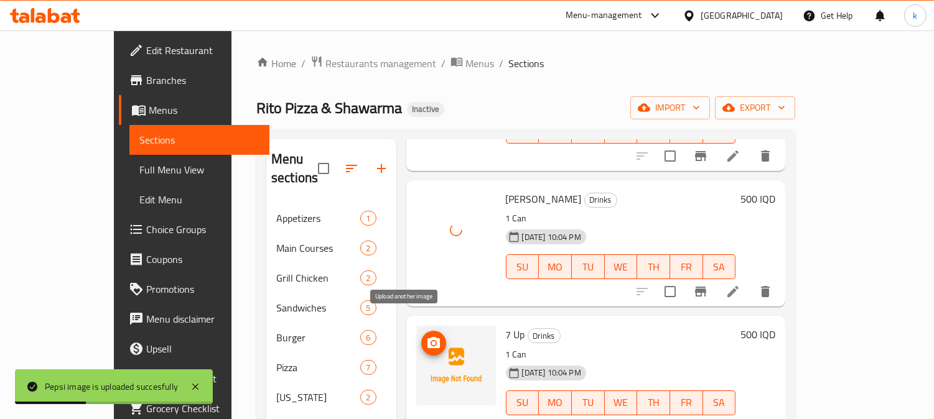
click at [427, 337] on icon "upload picture" at bounding box center [433, 342] width 12 height 11
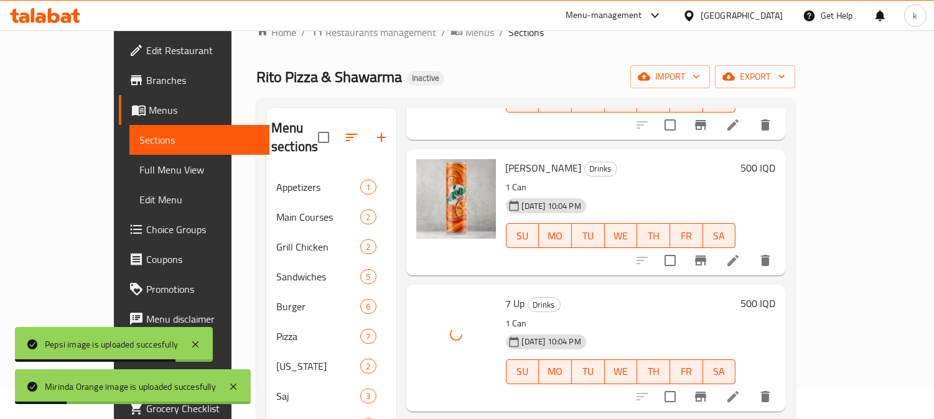
scroll to position [174, 0]
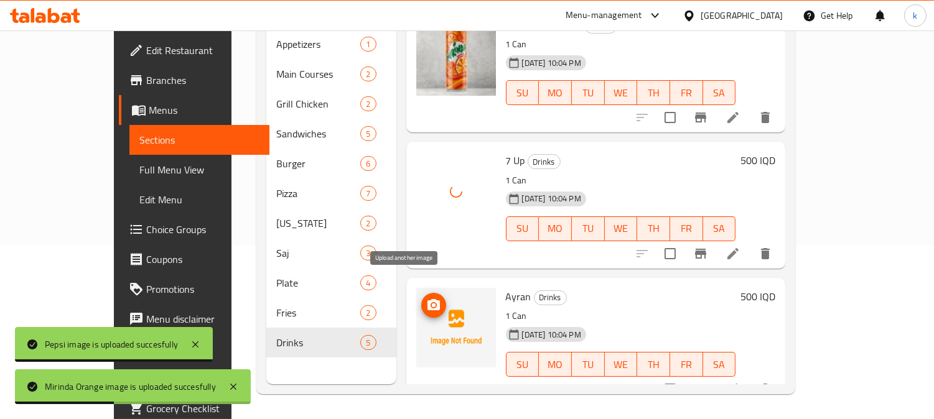
click at [421, 298] on span "upload picture" at bounding box center [433, 305] width 25 height 15
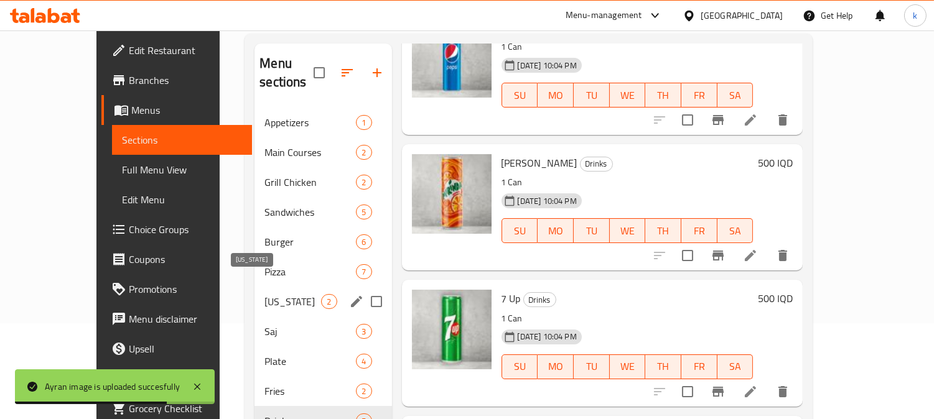
scroll to position [115, 0]
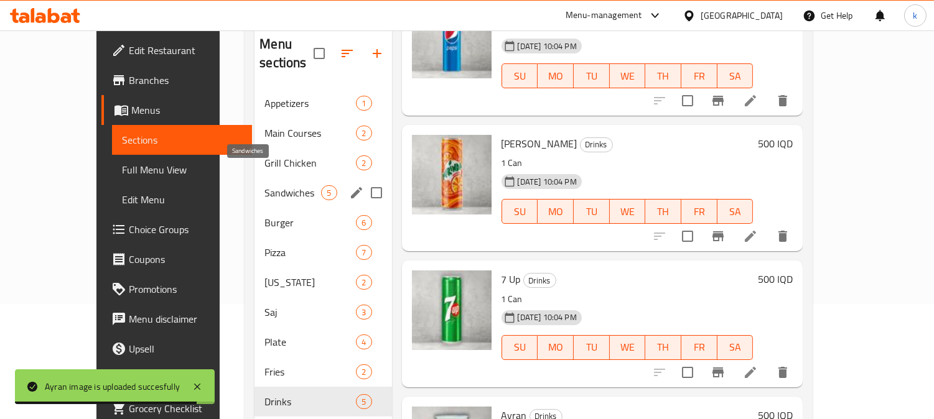
click at [264, 185] on span "Sandwiches" at bounding box center [292, 192] width 57 height 15
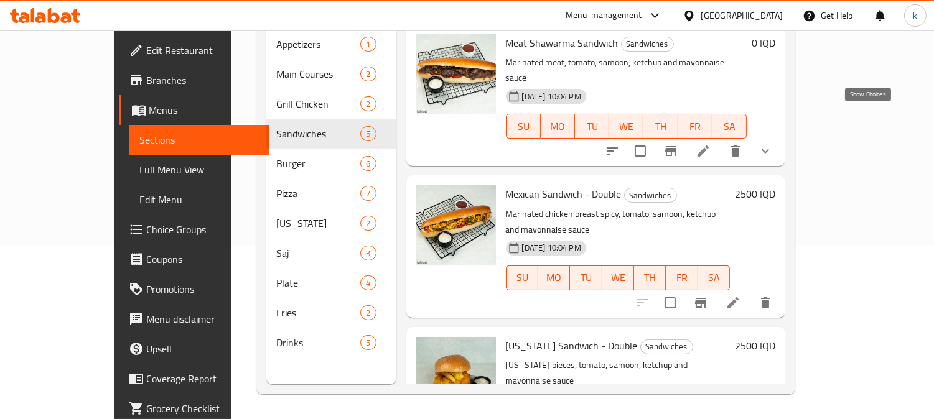
click at [773, 144] on icon "show more" at bounding box center [765, 151] width 15 height 15
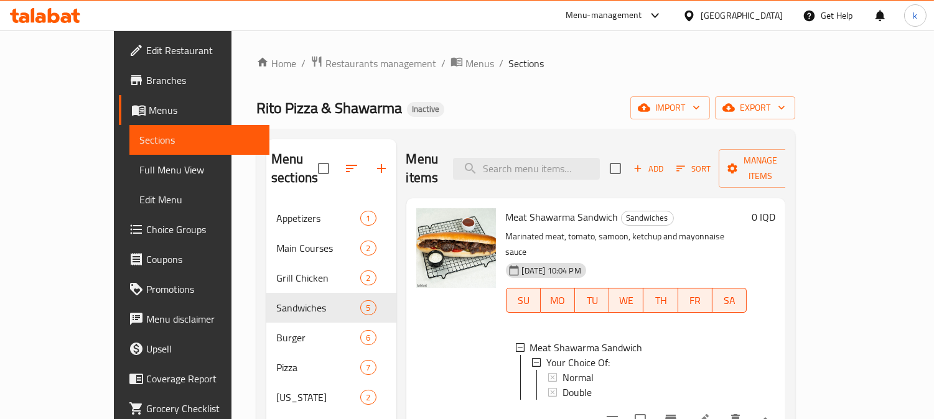
click at [139, 164] on span "Full Menu View" at bounding box center [199, 169] width 121 height 15
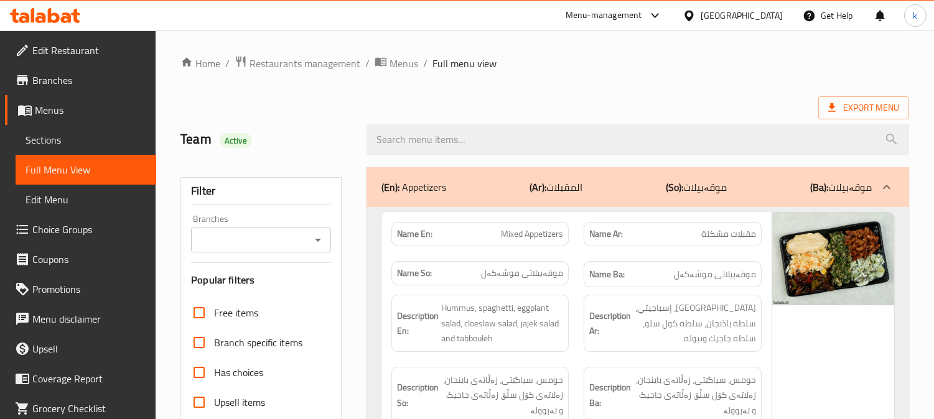
click at [285, 249] on div "Branches" at bounding box center [261, 240] width 140 height 25
click at [284, 241] on input "Branches" at bounding box center [251, 239] width 112 height 17
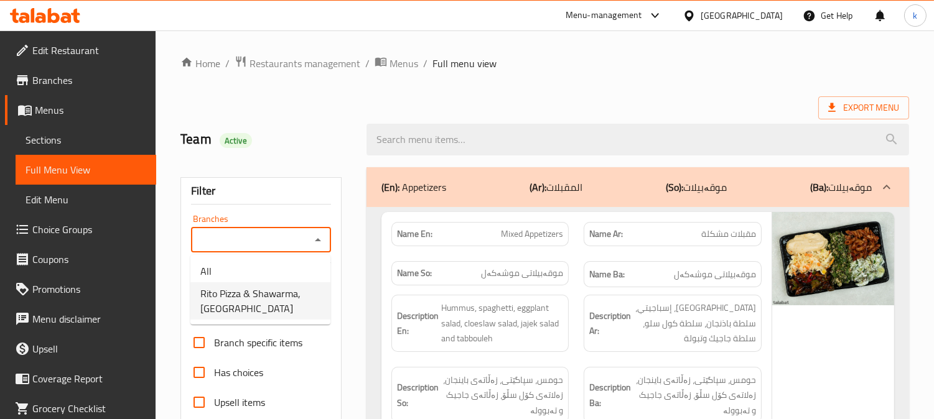
click at [286, 297] on span "[PERSON_NAME] Pizza & Shawarma, [GEOGRAPHIC_DATA]" at bounding box center [260, 301] width 120 height 30
type input "[PERSON_NAME] Pizza & Shawarma, [GEOGRAPHIC_DATA]"
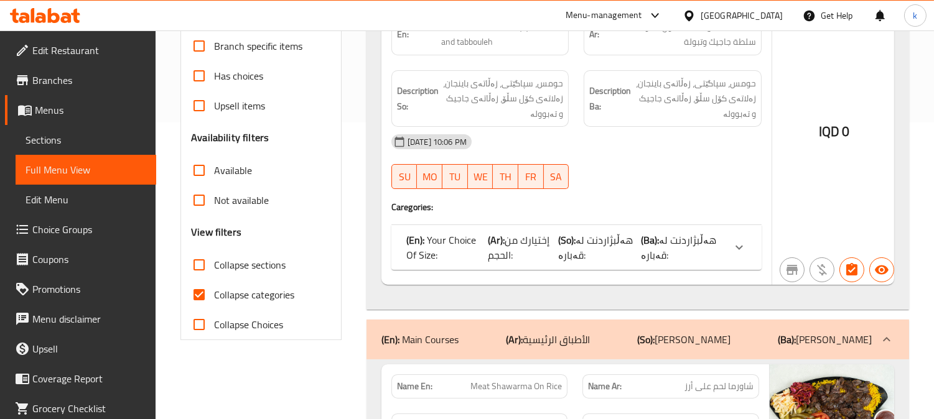
scroll to position [345, 0]
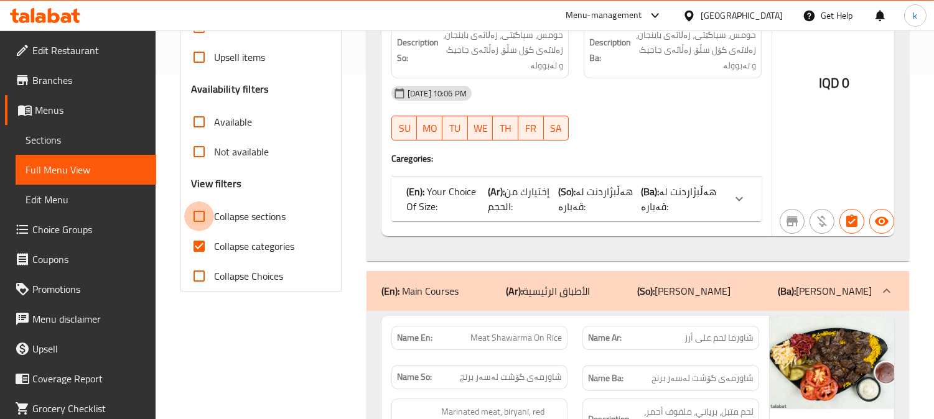
click at [202, 218] on input "Collapse sections" at bounding box center [199, 217] width 30 height 30
checkbox input "true"
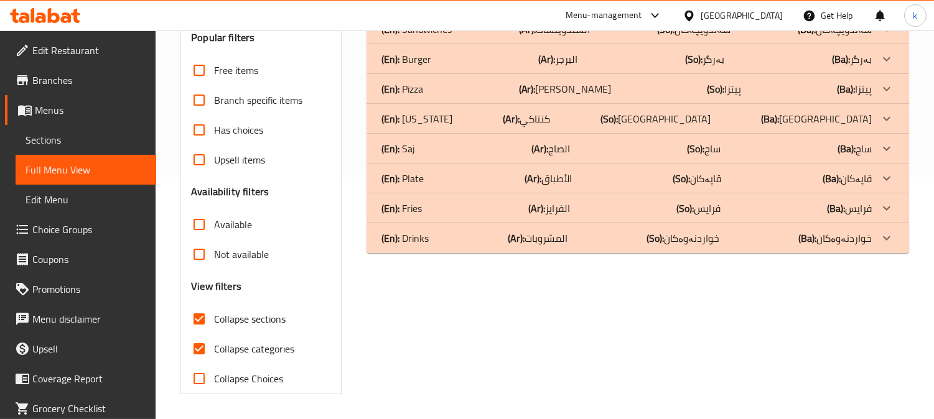
scroll to position [243, 0]
click at [197, 350] on input "Collapse categories" at bounding box center [199, 349] width 30 height 30
checkbox input "false"
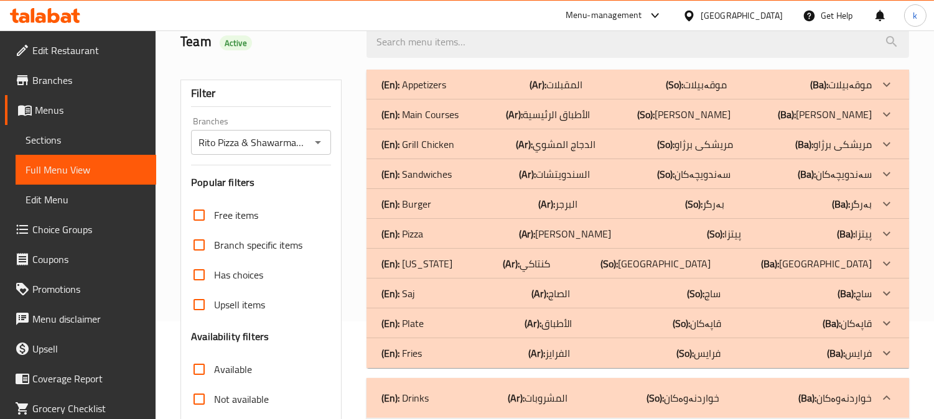
scroll to position [65, 0]
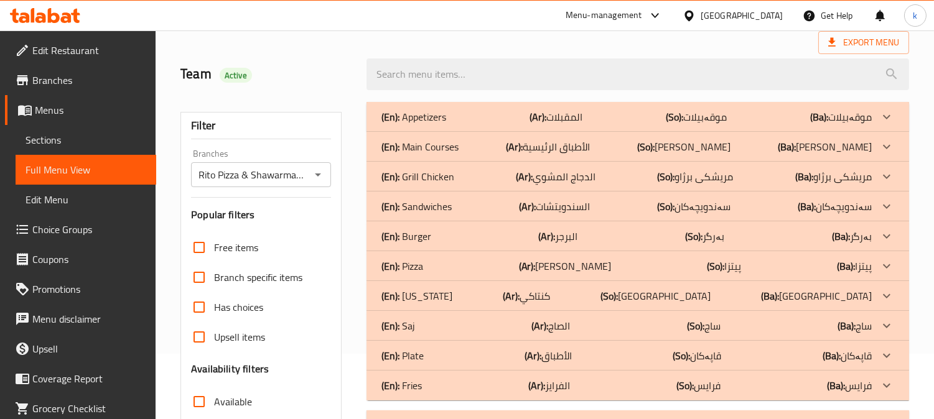
click at [580, 124] on div "(En): Burger (Ar): البرجر (So): بەرگر (Ba): بەرگر" at bounding box center [626, 116] width 490 height 15
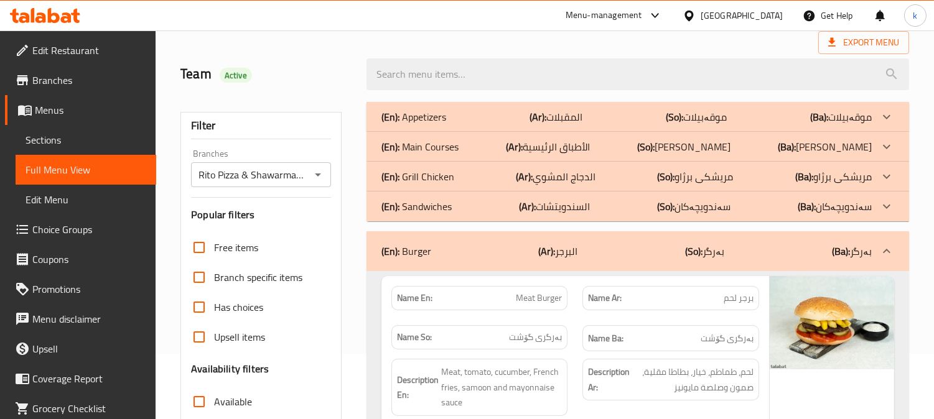
click at [582, 124] on p "(Ar): السندويتشات" at bounding box center [555, 116] width 53 height 15
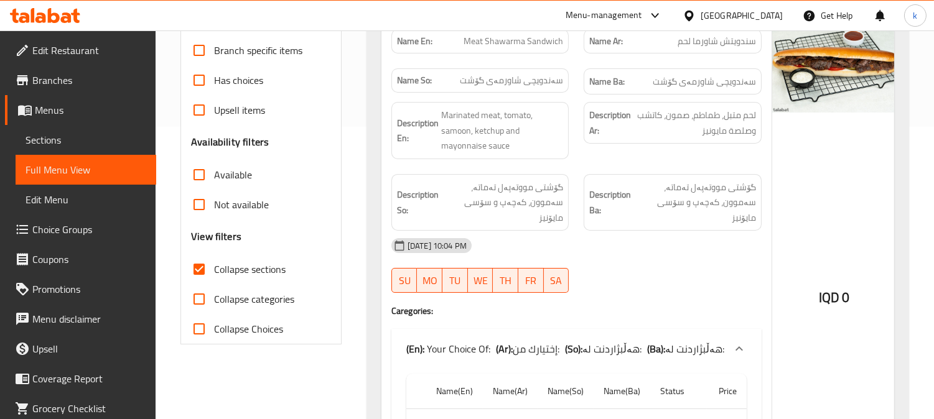
scroll to position [295, 0]
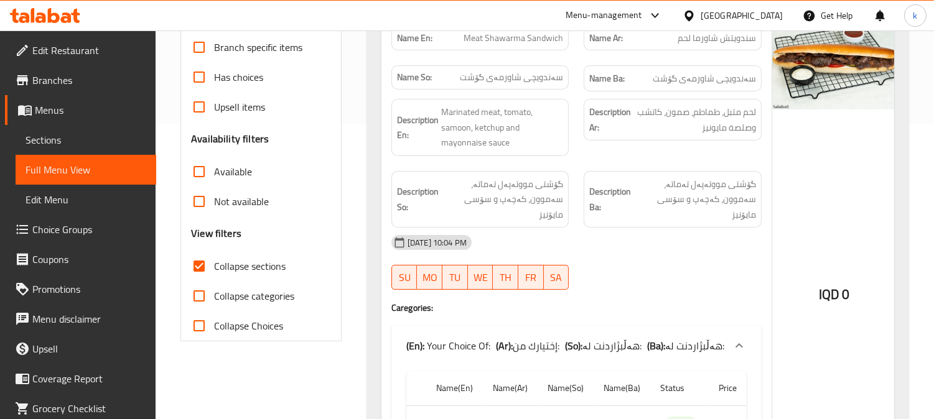
click at [514, 44] on span "Meat Shawarma Sandwich" at bounding box center [513, 38] width 100 height 13
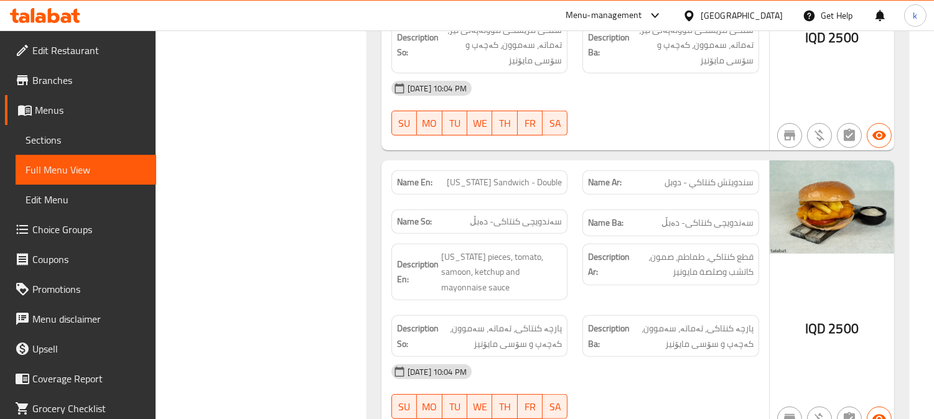
scroll to position [986, 0]
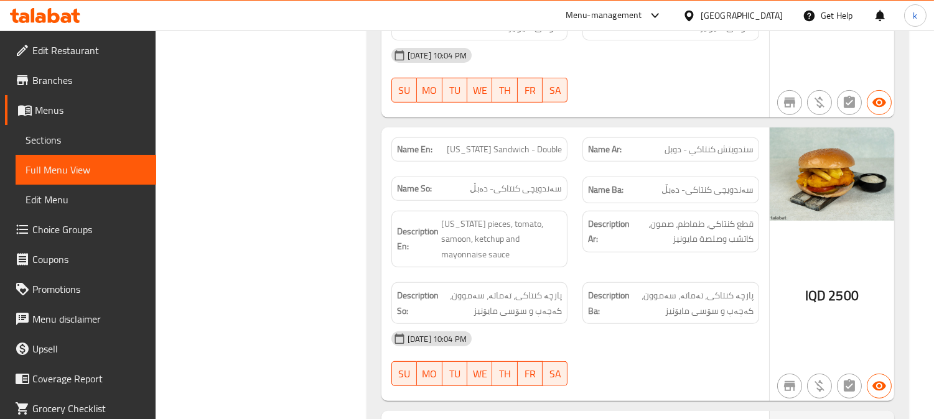
click at [476, 143] on span "[US_STATE] Sandwich - Double" at bounding box center [504, 149] width 115 height 13
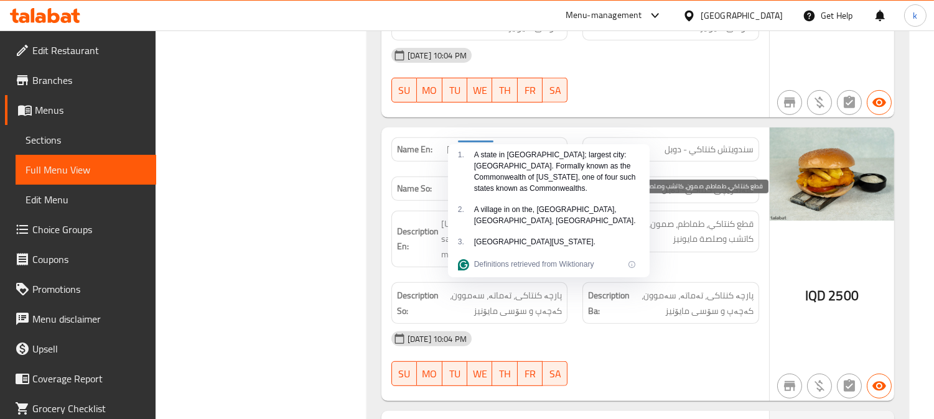
click at [723, 228] on span "قطع كنتاكي، طماطم، صمون، كاتشب وصلصة مايونيز" at bounding box center [692, 231] width 121 height 30
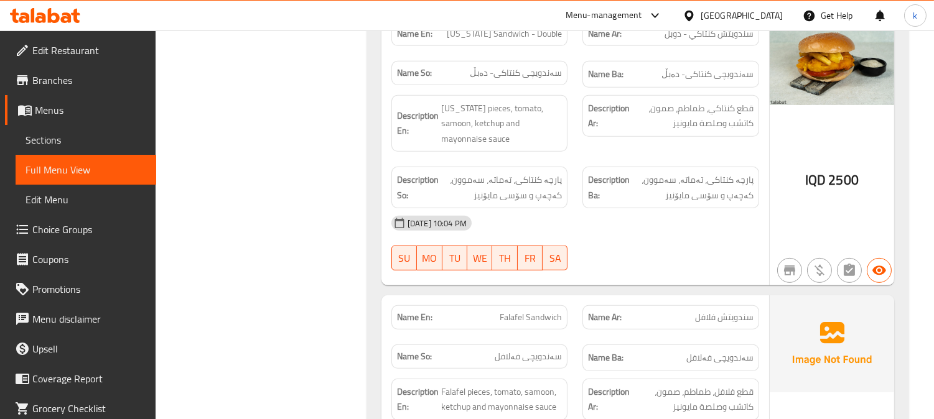
scroll to position [1217, 0]
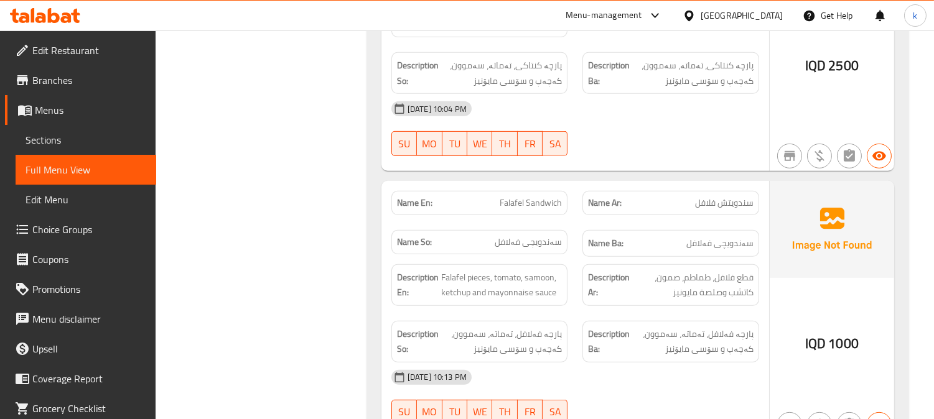
click at [532, 191] on div "Name En: Falafel Sandwich" at bounding box center [479, 203] width 177 height 24
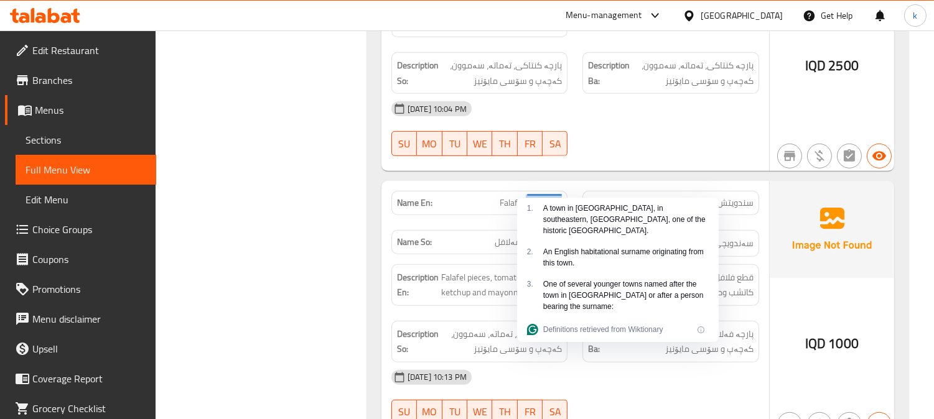
click at [538, 197] on span "Falafel Sandwich" at bounding box center [530, 203] width 62 height 13
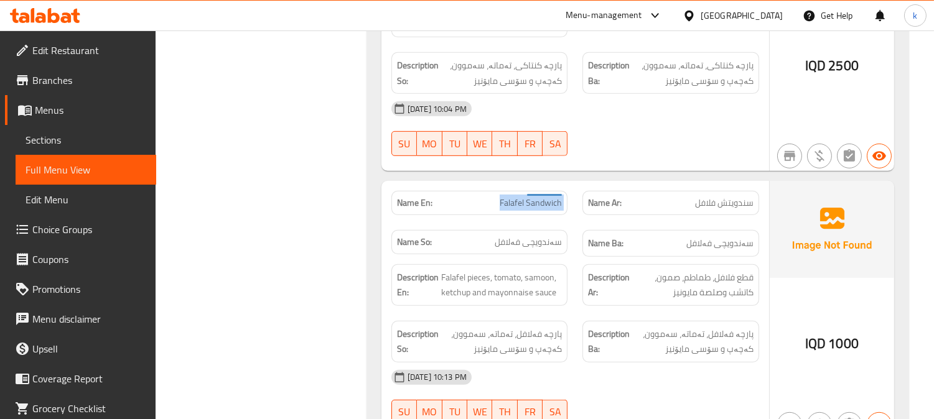
click at [538, 197] on span "Falafel Sandwich" at bounding box center [530, 203] width 62 height 13
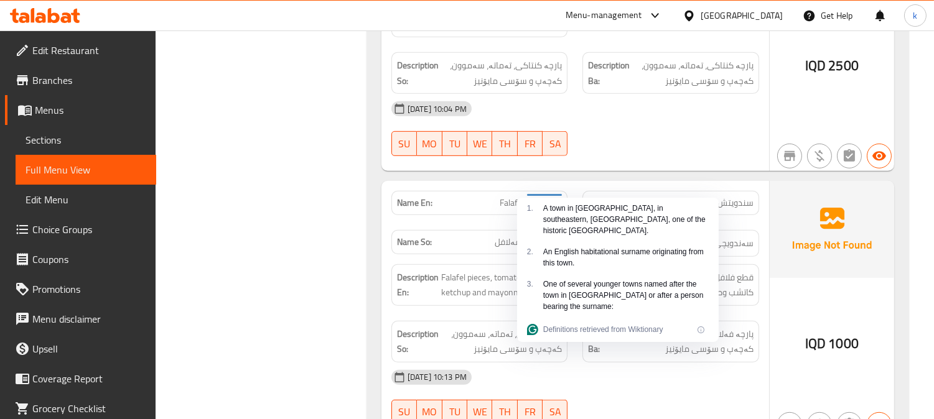
click at [471, 257] on div "Description En: Falafel pieces, tomato, samoon, ketchup and mayonnaise sauce" at bounding box center [480, 285] width 192 height 57
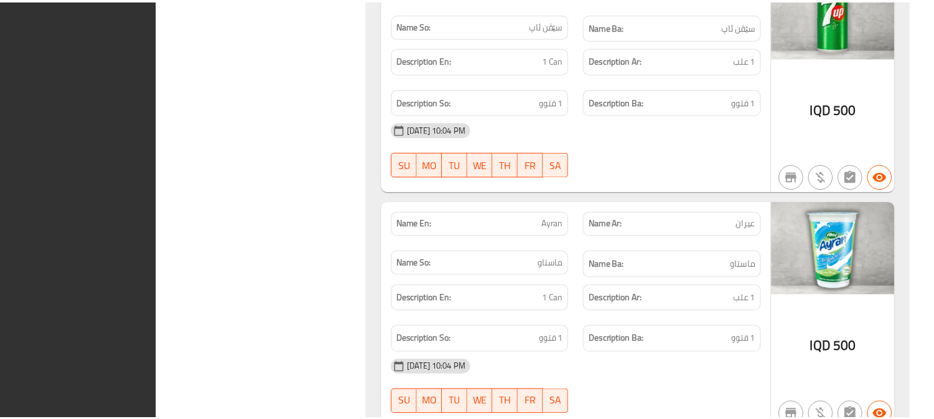
scroll to position [4720, 0]
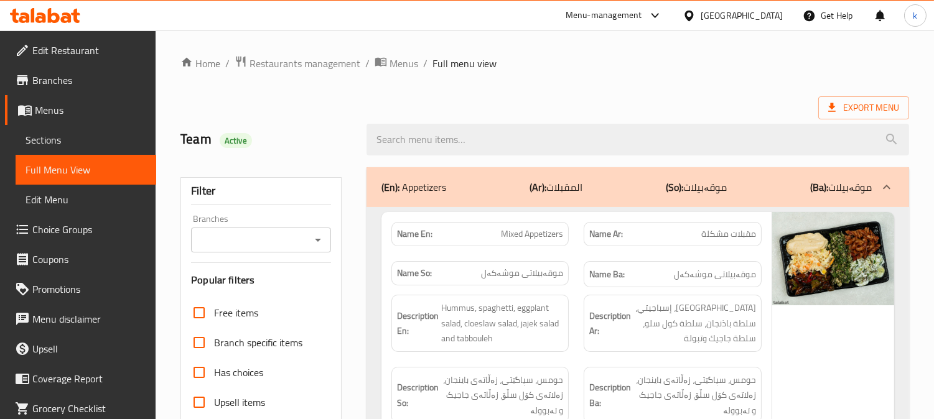
click at [50, 139] on span "Sections" at bounding box center [86, 139] width 121 height 15
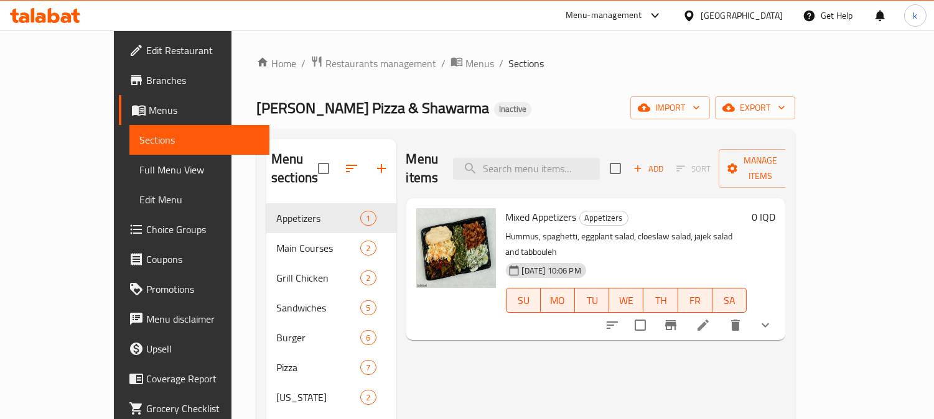
click at [587, 170] on div "Menu items Add Sort Manage items" at bounding box center [595, 168] width 379 height 59
click at [559, 158] on input "search" at bounding box center [526, 169] width 147 height 22
paste input "Meat Shawarma Sandwich"
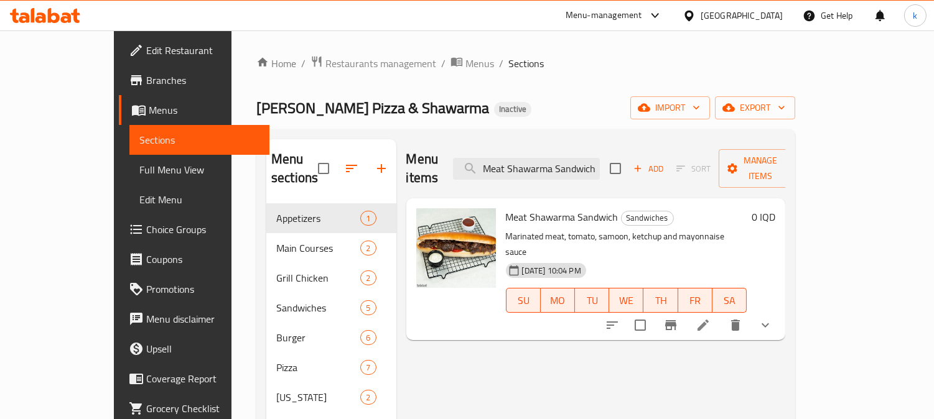
type input "Meat Shawarma Sandwich"
click at [710, 318] on icon at bounding box center [702, 325] width 15 height 15
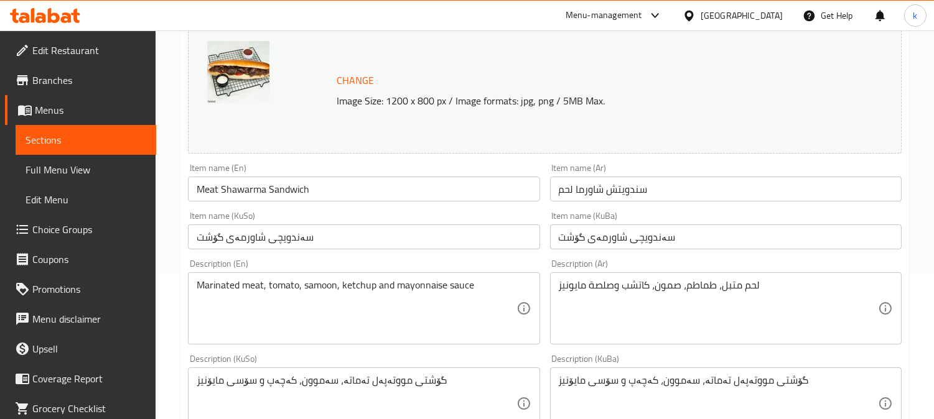
scroll to position [230, 0]
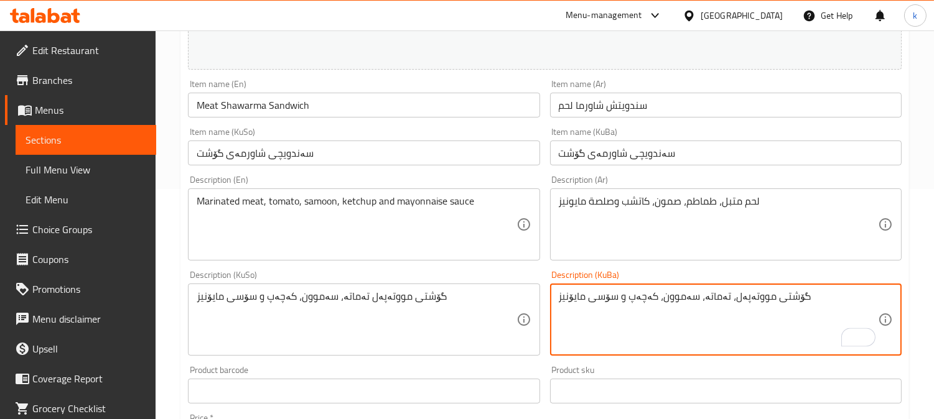
click at [748, 306] on textarea "گۆشتی مووتەپەل، تەماتە، سەموون، کەچەپ و سۆسی مایۆنیز" at bounding box center [718, 319] width 319 height 59
type textarea "گۆشتی مووتەپەل، تەماتە، سەموون، کەچەپ و سۆسی مایۆنیز"
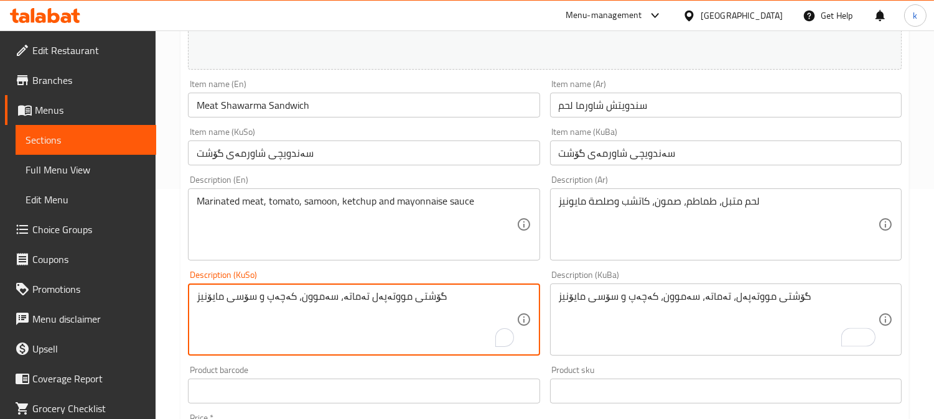
click at [332, 302] on textarea "گۆشتی مووتەپەل تەماتە، سەموون، کەچەپ و سۆسی مایۆنیز" at bounding box center [356, 319] width 319 height 59
paste textarea "،"
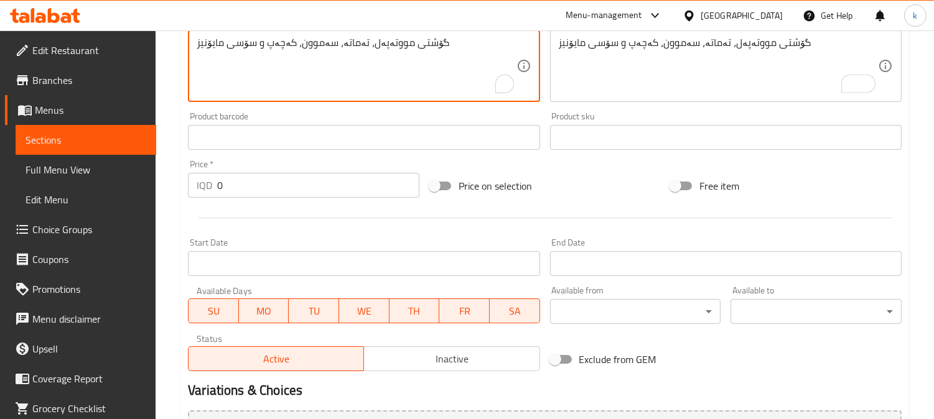
scroll to position [662, 0]
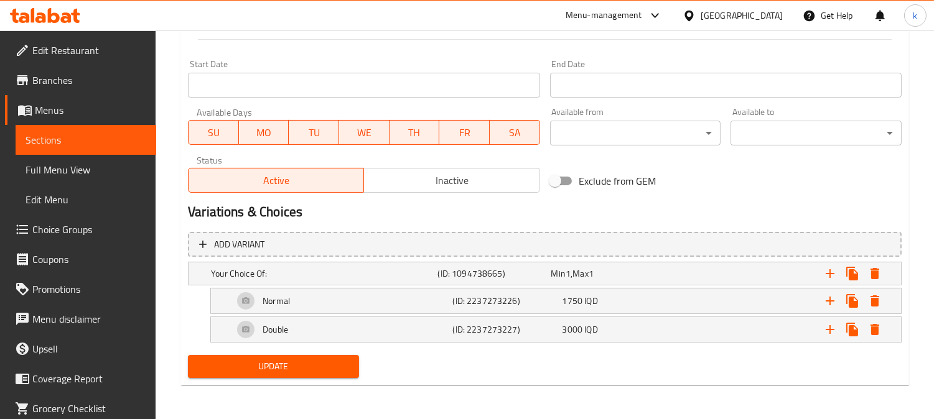
type textarea "گۆشتی مووتەپەل، تەماتە، سەموون، کەچەپ و سۆسی مایۆنیز"
click at [305, 359] on span "Update" at bounding box center [273, 367] width 151 height 16
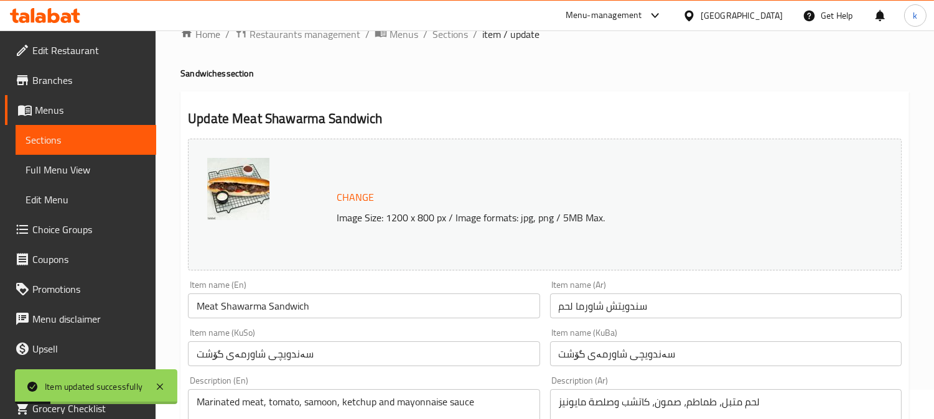
scroll to position [0, 0]
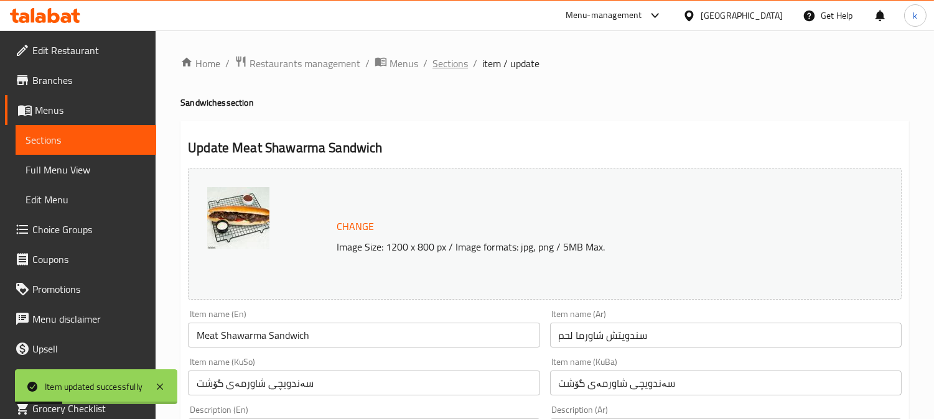
click at [459, 67] on span "Sections" at bounding box center [449, 63] width 35 height 15
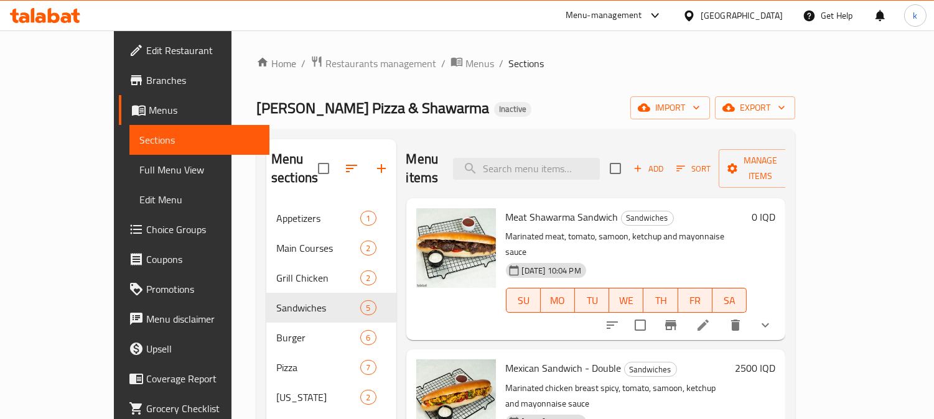
click at [139, 162] on span "Full Menu View" at bounding box center [199, 169] width 121 height 15
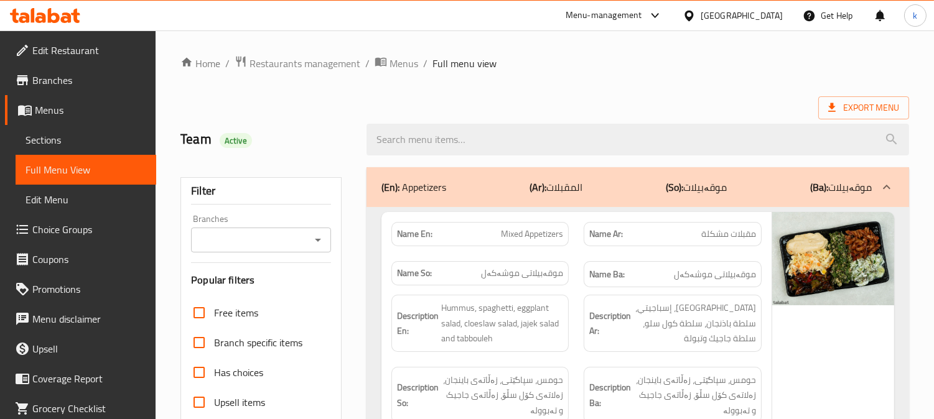
click at [259, 246] on input "Branches" at bounding box center [251, 239] width 112 height 17
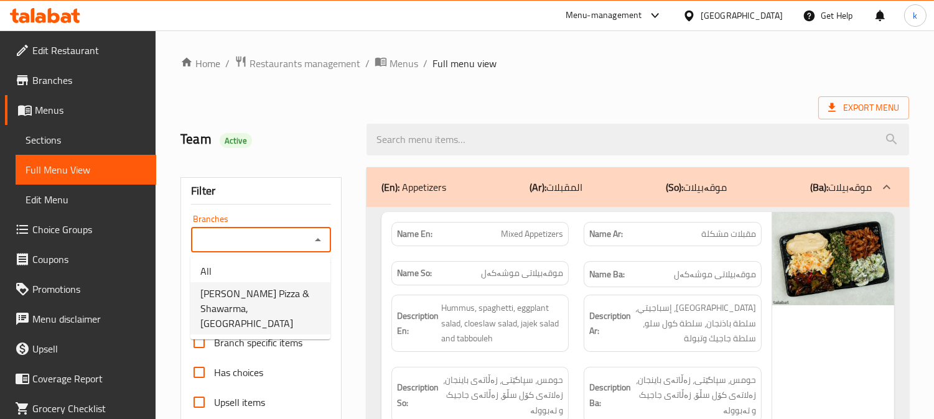
click at [266, 294] on span "[PERSON_NAME] Pizza & Shawarma, [GEOGRAPHIC_DATA]" at bounding box center [260, 308] width 120 height 45
type input "[PERSON_NAME] Pizza & Shawarma, [GEOGRAPHIC_DATA]"
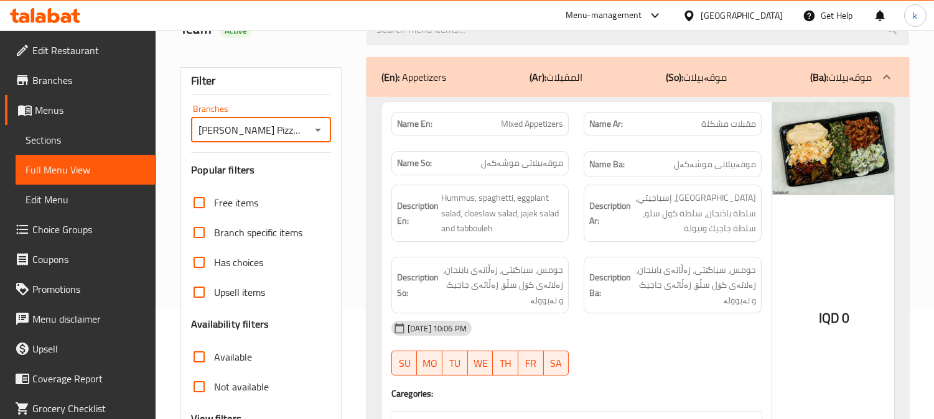
scroll to position [230, 0]
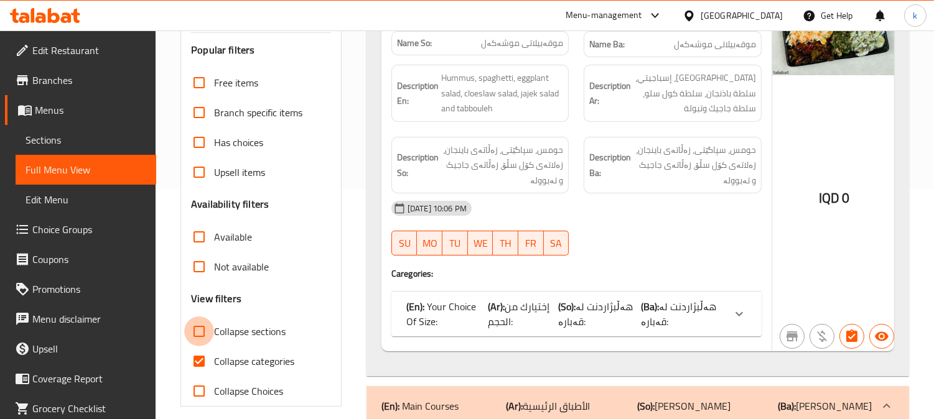
click at [191, 330] on input "Collapse sections" at bounding box center [199, 332] width 30 height 30
checkbox input "true"
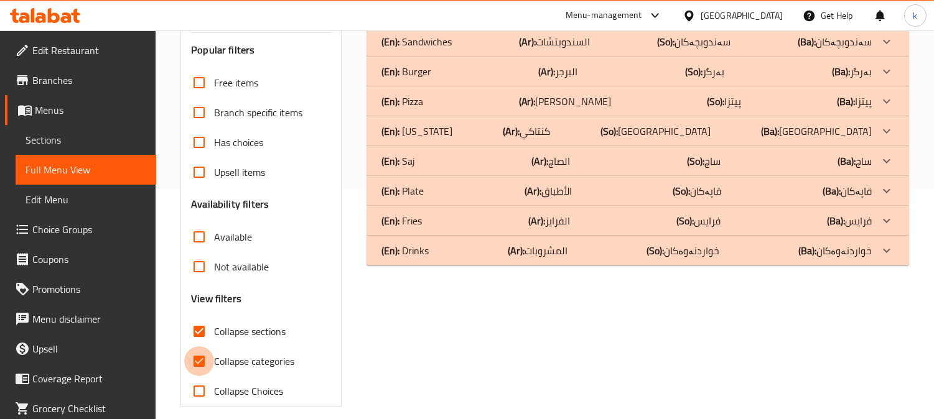
click at [204, 357] on input "Collapse categories" at bounding box center [199, 361] width 30 height 30
checkbox input "false"
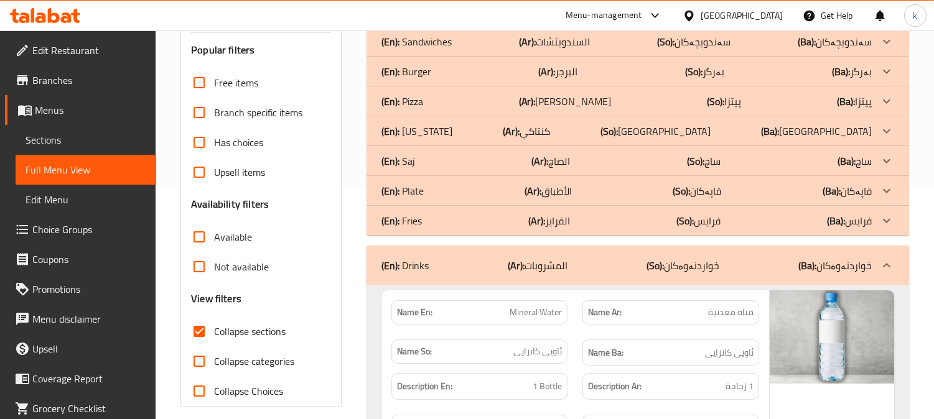
scroll to position [115, 0]
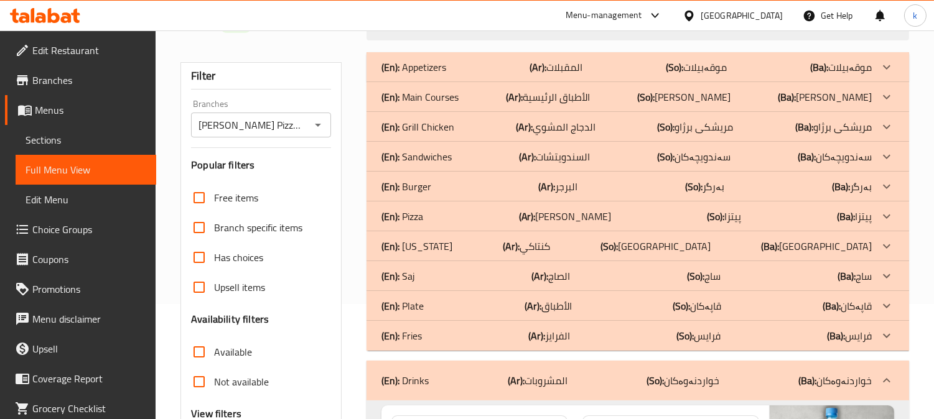
click at [425, 75] on p "(En): Burger" at bounding box center [413, 67] width 65 height 15
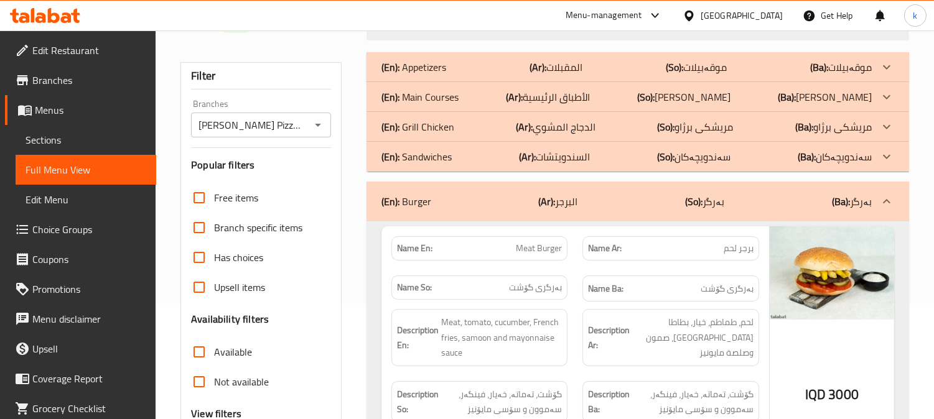
click at [425, 75] on p "(En): Sandwiches" at bounding box center [413, 67] width 65 height 15
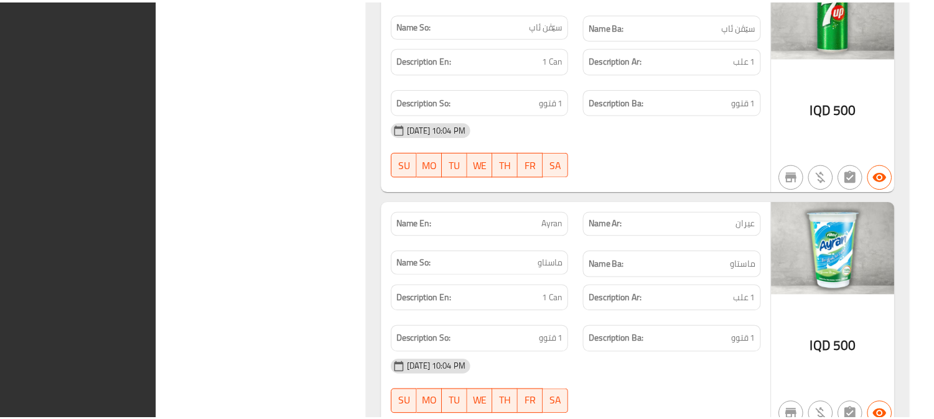
scroll to position [4720, 0]
